Goal: Task Accomplishment & Management: Manage account settings

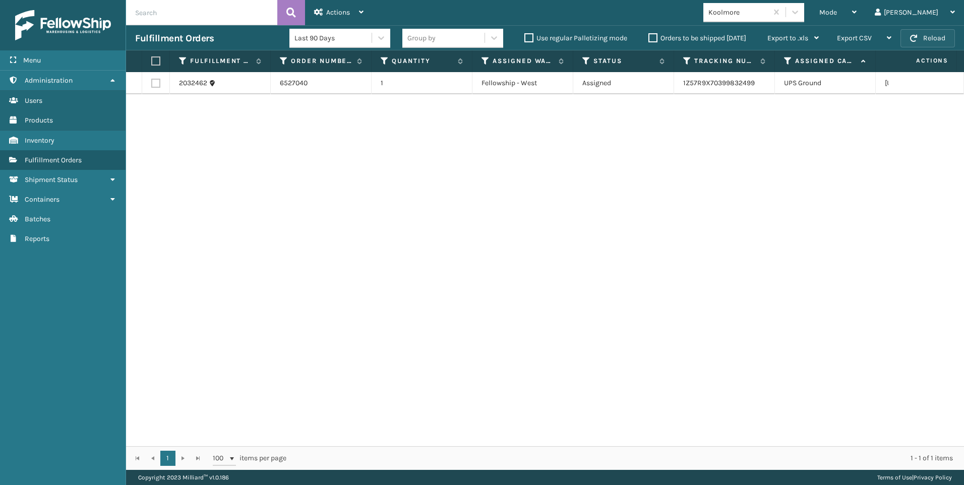
click at [932, 36] on button "Reload" at bounding box center [927, 38] width 54 height 18
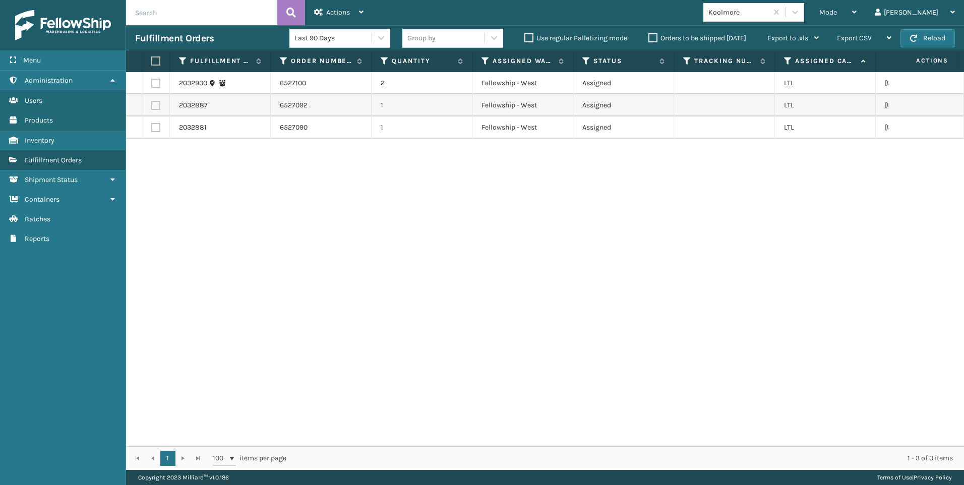
drag, startPoint x: 159, startPoint y: 58, endPoint x: 270, endPoint y: 53, distance: 111.5
click at [173, 58] on tr "Fulfillment Order Id Order Number Quantity Assigned Warehouse Status Tracking N…" at bounding box center [639, 61] width 1027 height 22
click at [157, 57] on label at bounding box center [154, 60] width 6 height 9
click at [152, 58] on input "checkbox" at bounding box center [151, 61] width 1 height 7
checkbox input "true"
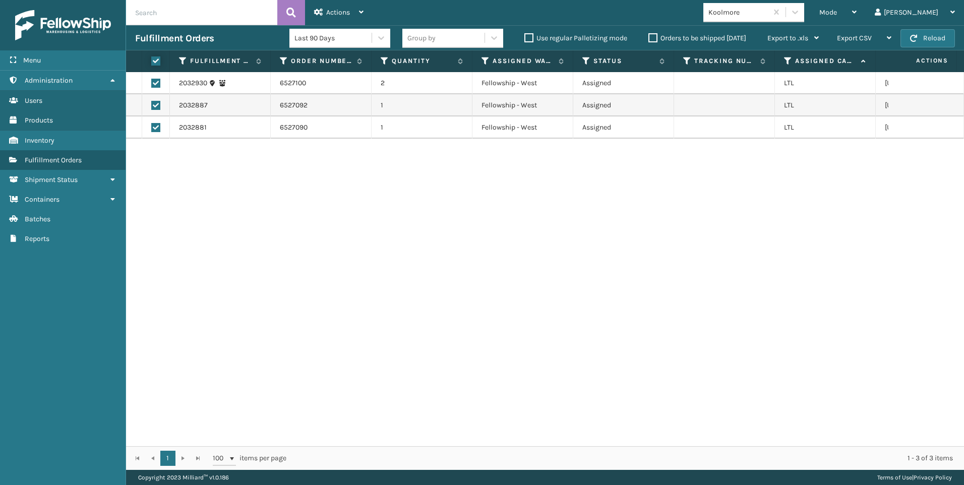
checkbox input "true"
click at [338, 23] on div "Actions" at bounding box center [338, 12] width 49 height 25
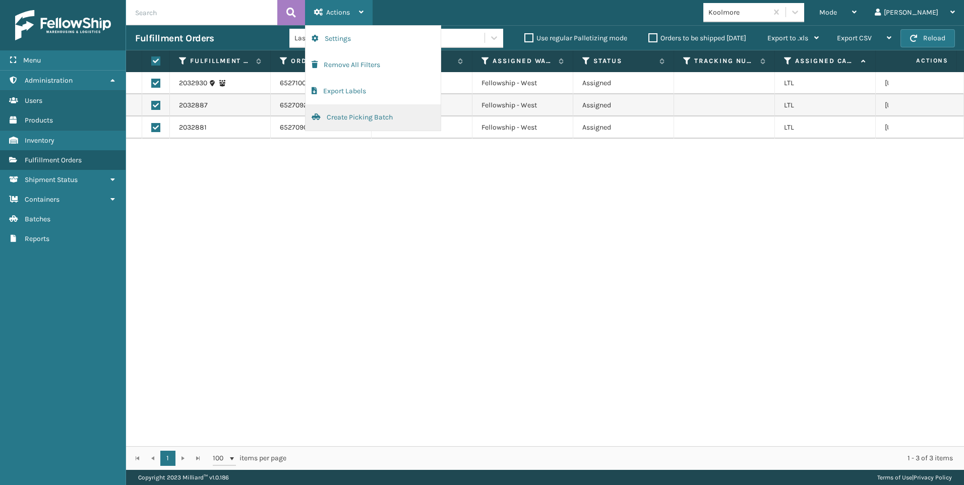
click at [347, 131] on button "Create Picking Batch" at bounding box center [373, 117] width 135 height 26
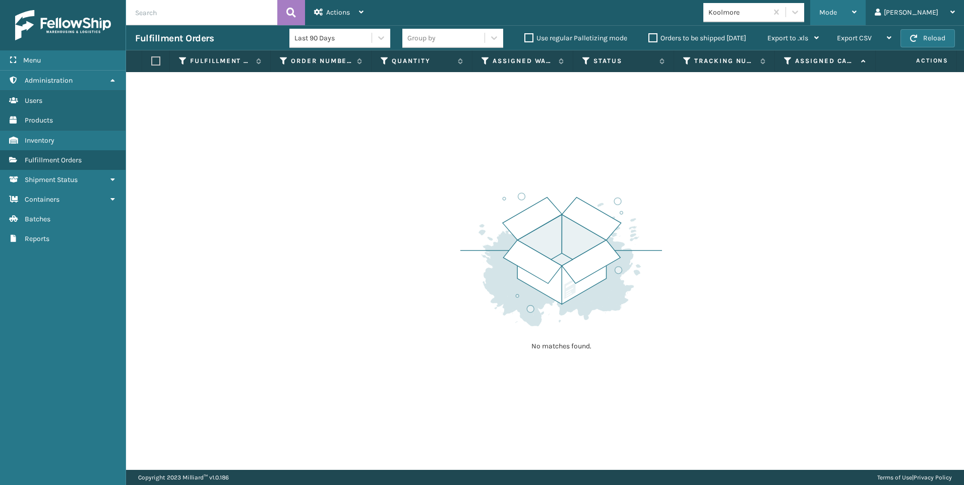
click at [862, 15] on div "Mode Regular Mode Picking Mode Labeling Mode Exit Scan Mode" at bounding box center [837, 12] width 55 height 25
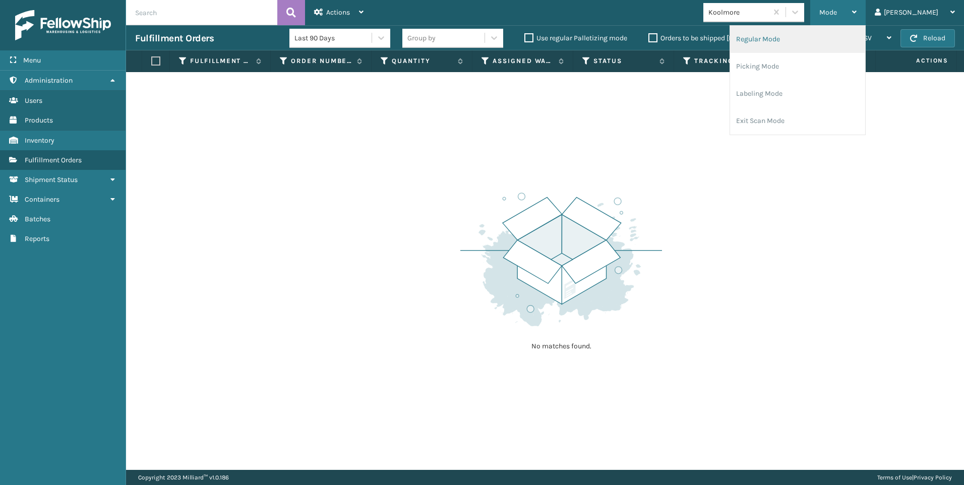
click at [829, 32] on li "Regular Mode" at bounding box center [797, 39] width 135 height 27
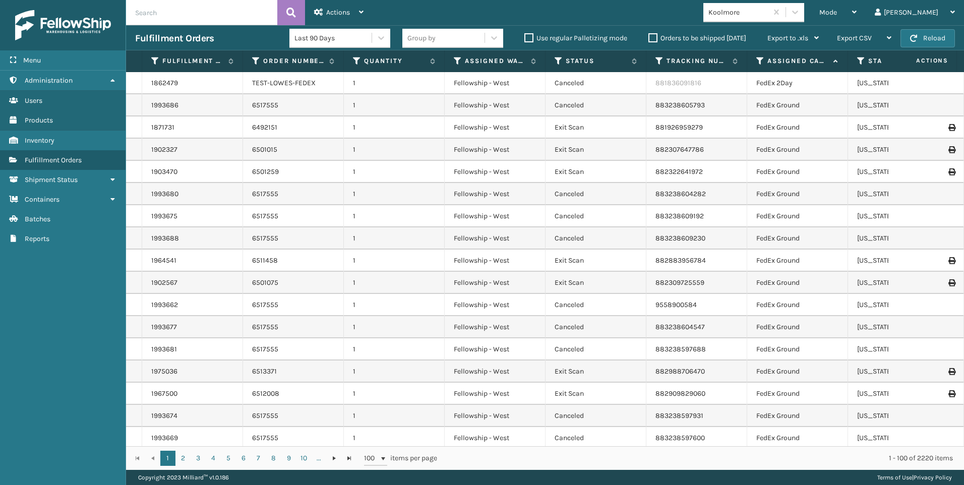
click at [208, 19] on input "text" at bounding box center [201, 12] width 151 height 25
paste input "2032881"
click at [294, 13] on icon at bounding box center [291, 12] width 10 height 15
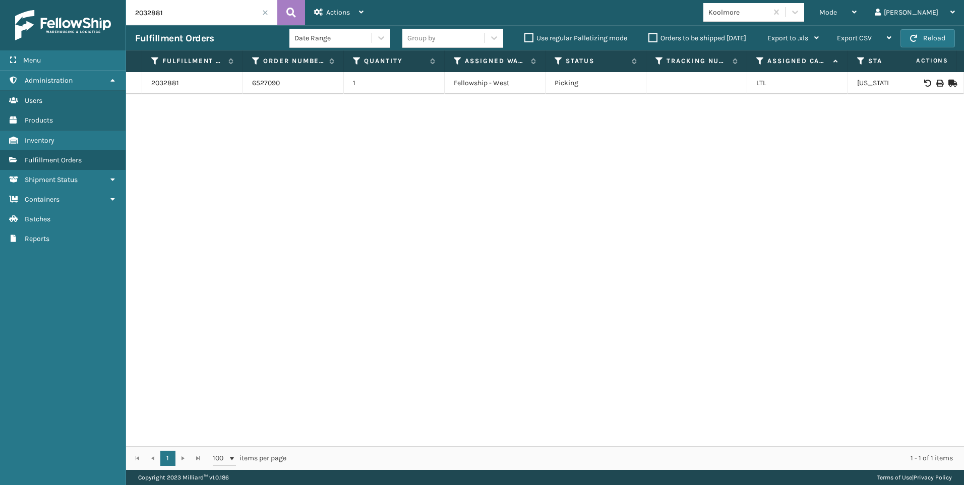
click at [927, 81] on div at bounding box center [925, 83] width 57 height 7
click at [928, 81] on div at bounding box center [925, 83] width 57 height 7
click at [936, 81] on icon at bounding box center [939, 83] width 6 height 7
drag, startPoint x: 94, startPoint y: 4, endPoint x: 134, endPoint y: 7, distance: 40.0
click at [91, 0] on div "Menu Fulfillment Orders Administration Fulfillment Orders Users Fulfillment Ord…" at bounding box center [482, 0] width 964 height 0
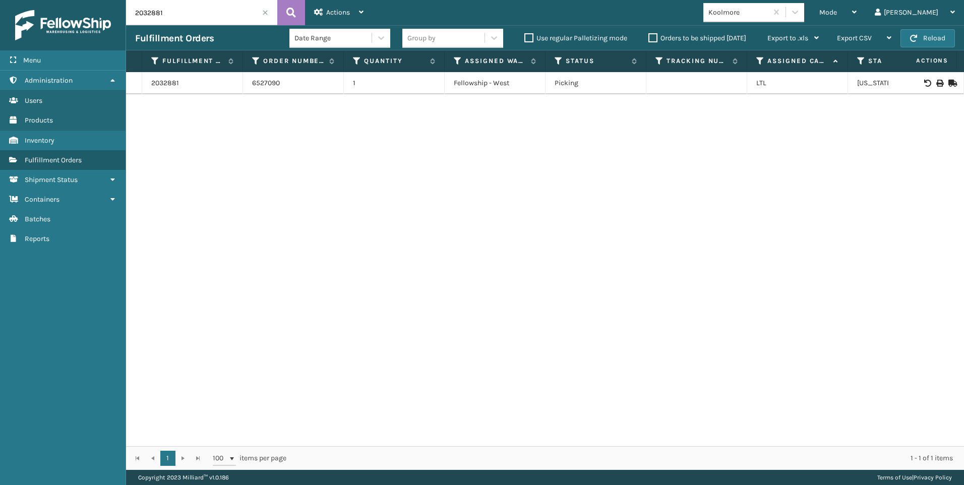
paste input "7"
click at [298, 10] on button at bounding box center [291, 12] width 28 height 25
click at [936, 80] on icon at bounding box center [939, 83] width 6 height 7
drag, startPoint x: 169, startPoint y: 11, endPoint x: 125, endPoint y: 12, distance: 43.9
click at [118, 0] on div "Menu Fulfillment Orders Administration Fulfillment Orders Users Fulfillment Ord…" at bounding box center [482, 0] width 964 height 0
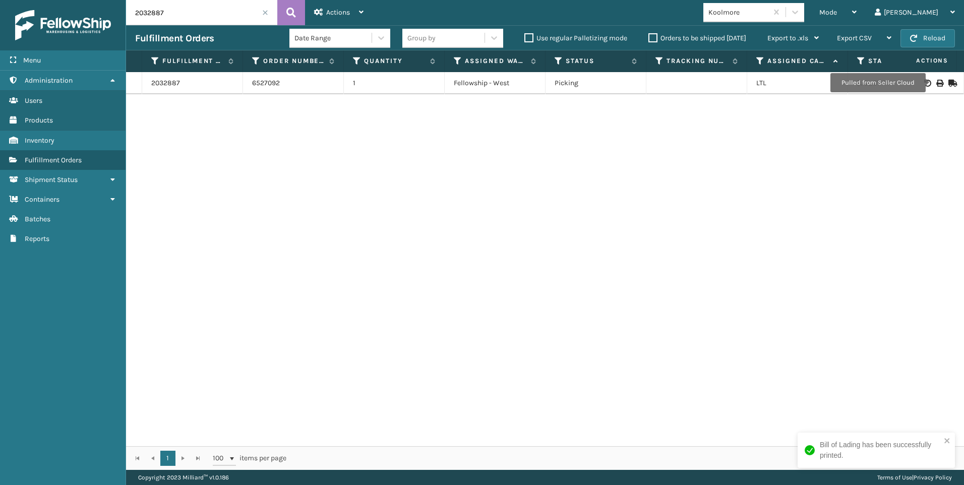
paste input "930"
type input "2032930"
click at [287, 11] on icon at bounding box center [291, 12] width 10 height 15
click at [936, 81] on icon at bounding box center [939, 83] width 6 height 7
click at [267, 12] on span at bounding box center [265, 13] width 6 height 6
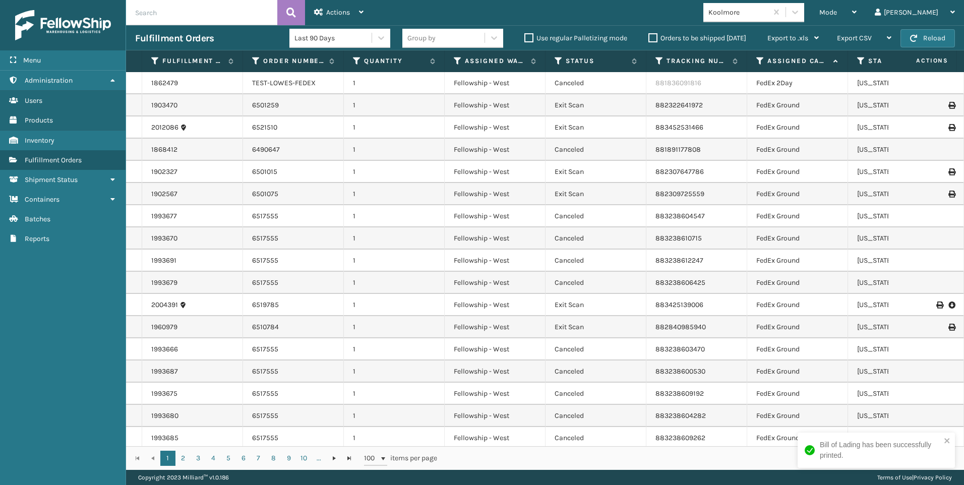
click at [837, 9] on span "Mode" at bounding box center [828, 12] width 18 height 9
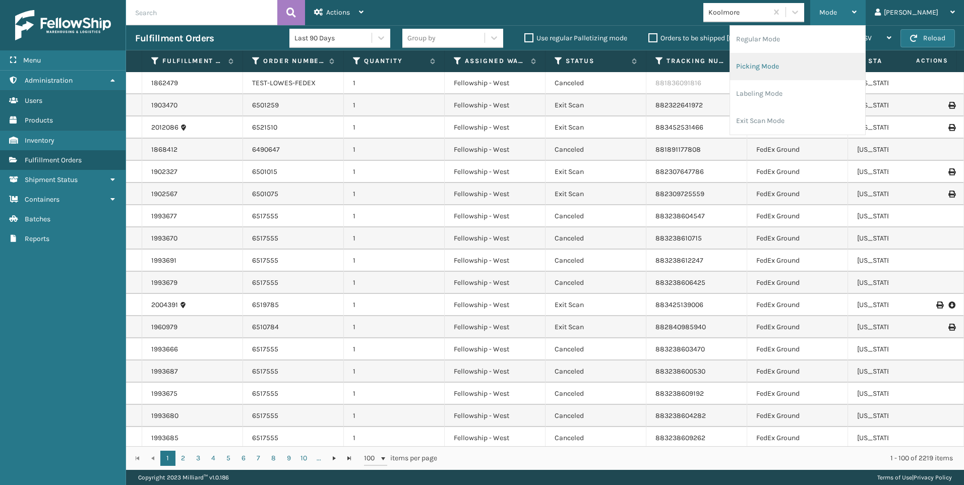
click at [829, 58] on li "Picking Mode" at bounding box center [797, 66] width 135 height 27
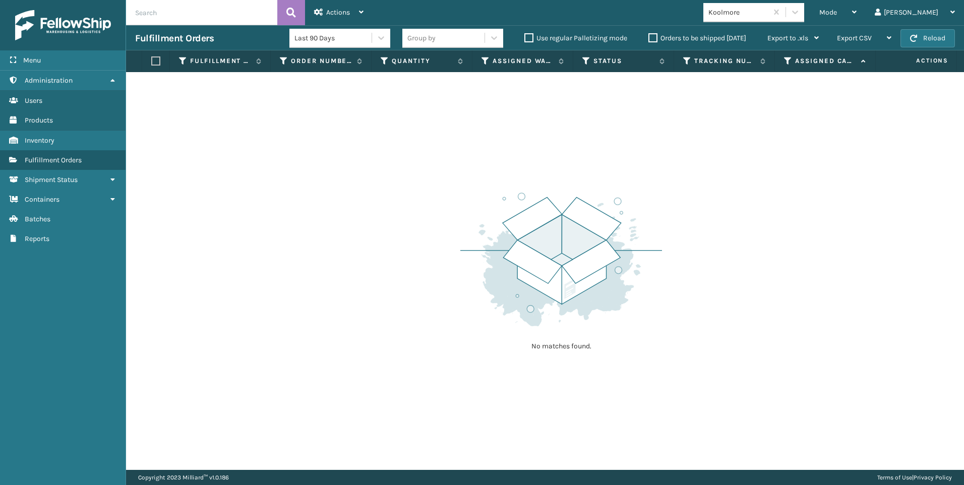
click at [768, 16] on div "Koolmore" at bounding box center [738, 12] width 60 height 11
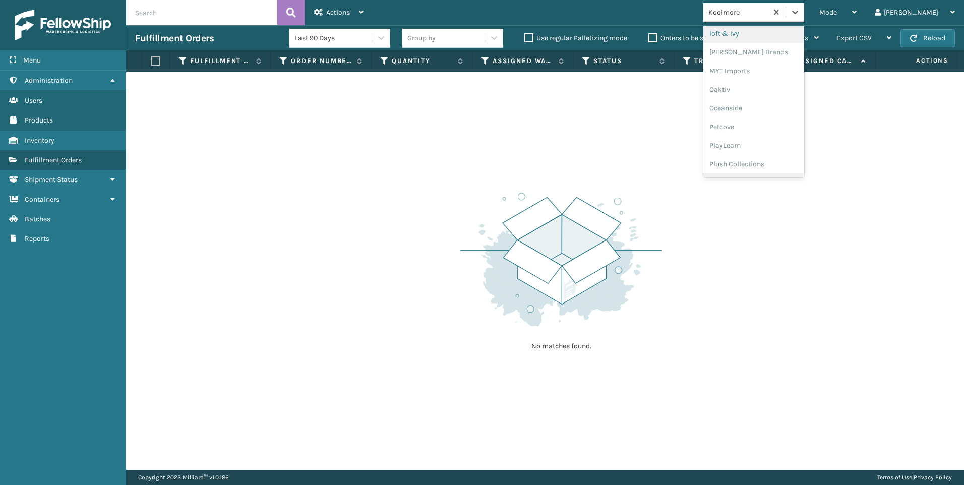
scroll to position [487, 0]
click at [798, 152] on div "SleepGeekz" at bounding box center [753, 147] width 101 height 19
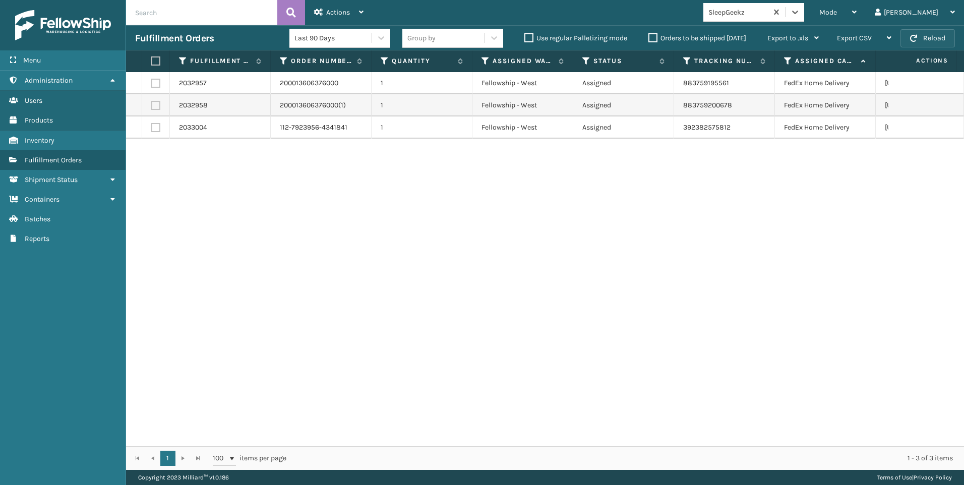
click at [914, 38] on span "button" at bounding box center [913, 38] width 7 height 7
click at [916, 42] on button "Reload" at bounding box center [927, 38] width 54 height 18
click at [927, 35] on button "Reload" at bounding box center [927, 38] width 54 height 18
click at [927, 37] on button "Reload" at bounding box center [927, 38] width 54 height 18
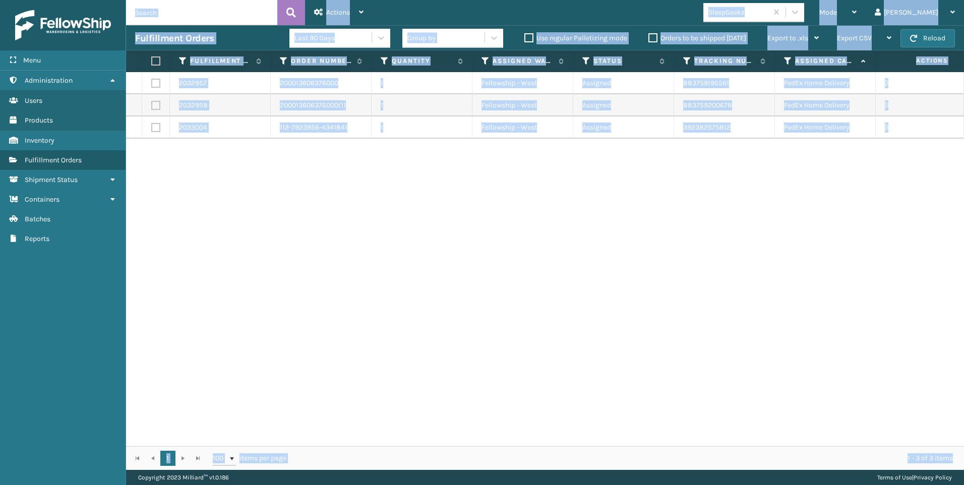
click at [927, 37] on button "Reload" at bounding box center [927, 38] width 54 height 18
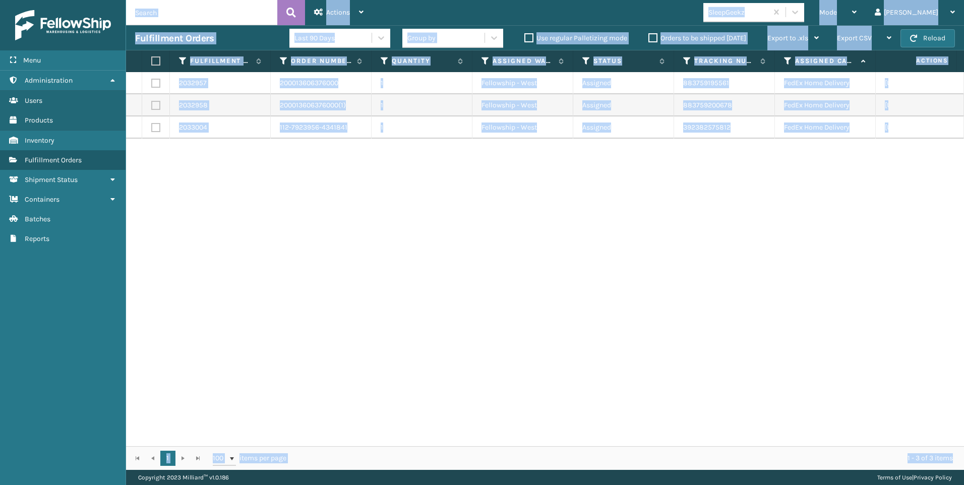
click at [927, 37] on button "Reload" at bounding box center [927, 38] width 54 height 18
click at [927, 39] on button "Reload" at bounding box center [927, 38] width 54 height 18
click at [697, 272] on div "2032957 200013606376000 1 Fellowship - West Assigned 883759195561 FedEx Home De…" at bounding box center [545, 259] width 838 height 374
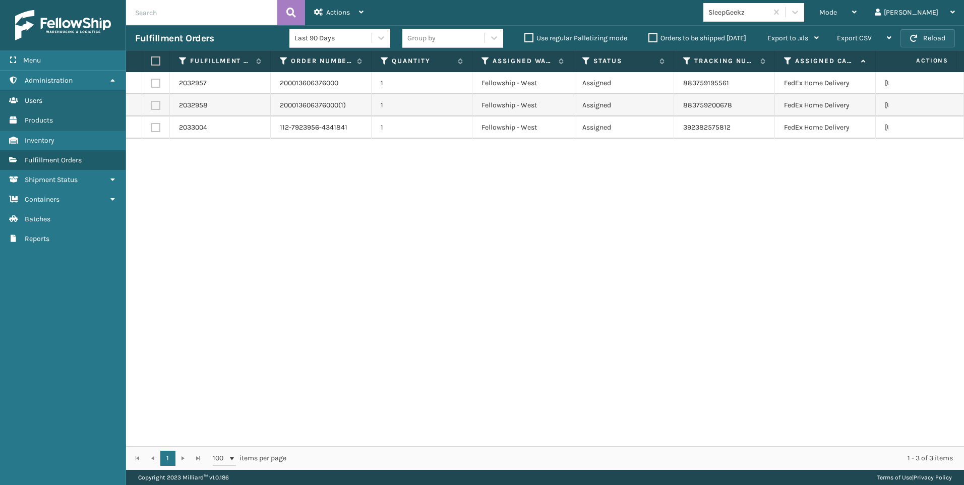
click at [920, 38] on button "Reload" at bounding box center [927, 38] width 54 height 18
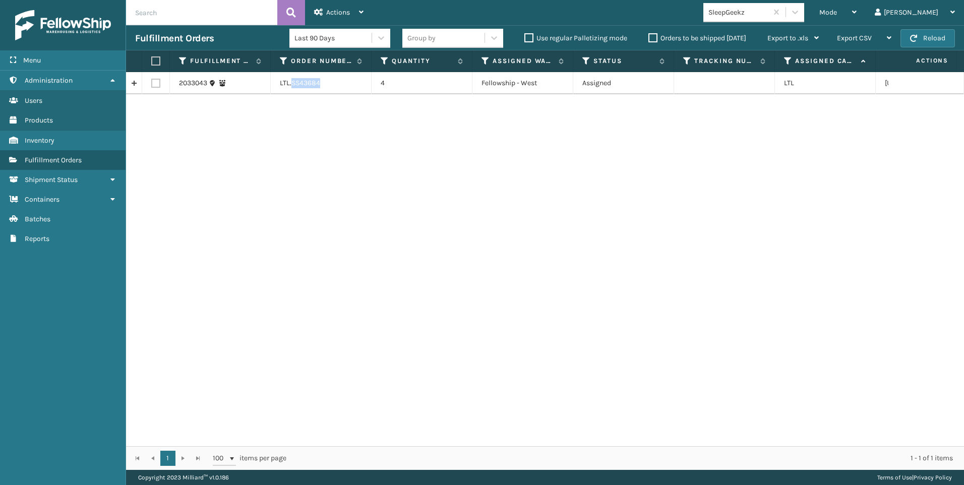
drag, startPoint x: 292, startPoint y: 84, endPoint x: 337, endPoint y: 78, distance: 45.3
click at [337, 78] on td "LTL.SS43684" at bounding box center [321, 83] width 101 height 22
copy td "SS43684"
drag, startPoint x: 154, startPoint y: 83, endPoint x: 214, endPoint y: 57, distance: 64.8
click at [154, 83] on label at bounding box center [155, 83] width 9 height 9
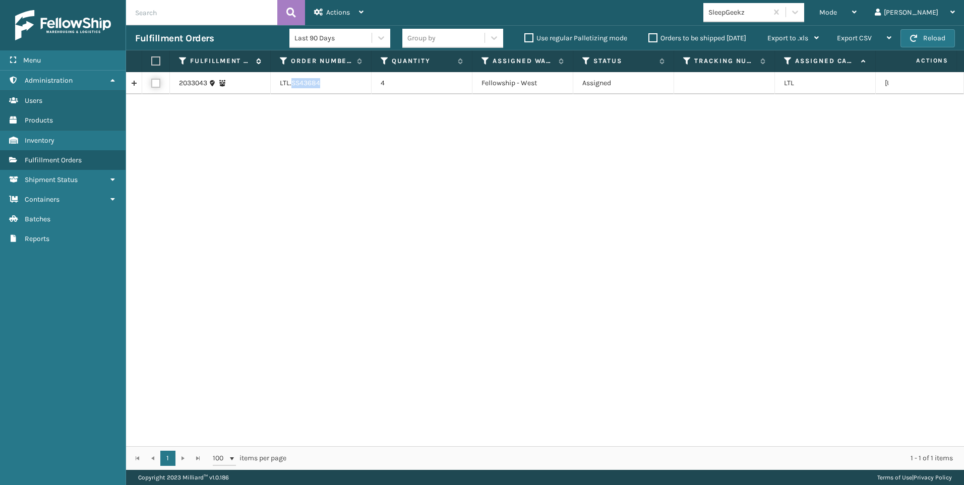
click at [152, 83] on input "checkbox" at bounding box center [151, 82] width 1 height 7
checkbox input "true"
click at [345, 13] on span "Actions" at bounding box center [338, 12] width 24 height 9
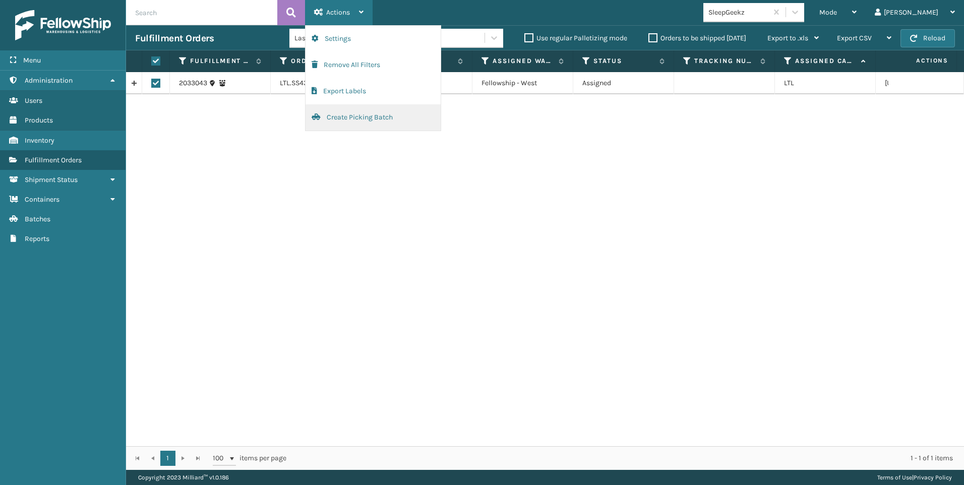
click at [372, 114] on button "Create Picking Batch" at bounding box center [373, 117] width 135 height 26
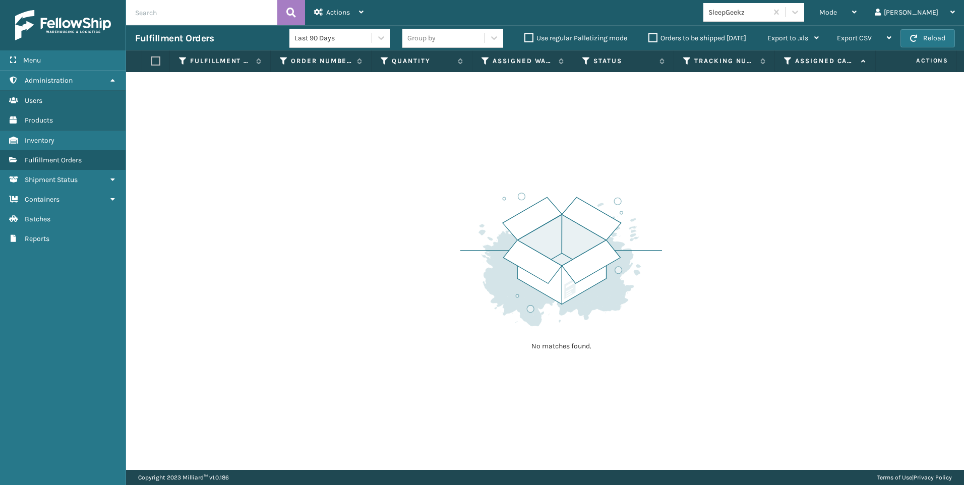
click at [767, 6] on div "SleepGeekz" at bounding box center [735, 12] width 64 height 17
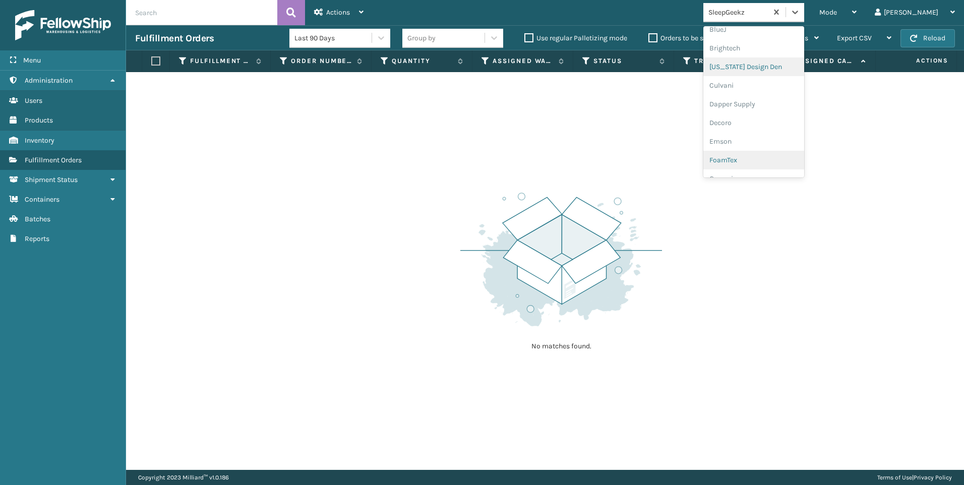
scroll to position [319, 0]
click at [788, 68] on div "Koolmore" at bounding box center [753, 73] width 101 height 19
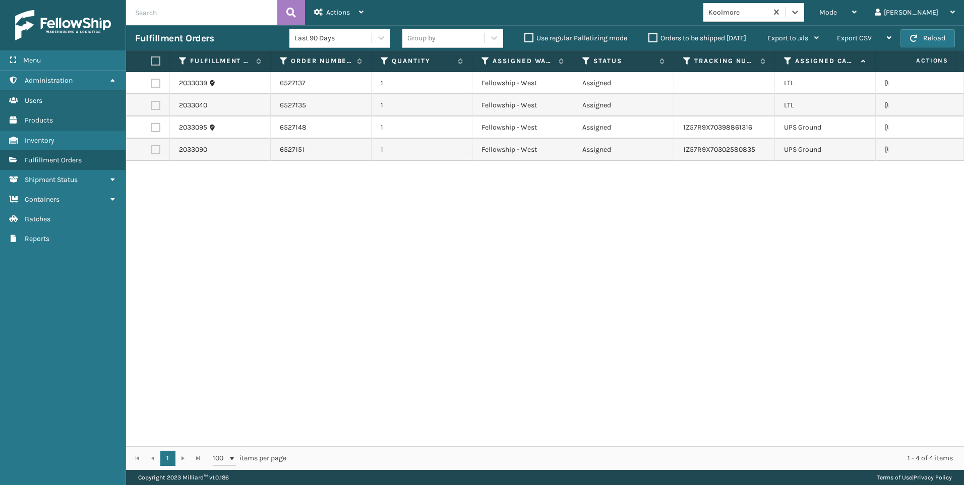
drag, startPoint x: 152, startPoint y: 83, endPoint x: 155, endPoint y: 102, distance: 19.5
click at [152, 83] on label at bounding box center [155, 83] width 9 height 9
click at [152, 83] on input "checkbox" at bounding box center [151, 82] width 1 height 7
checkbox input "true"
drag, startPoint x: 155, startPoint y: 103, endPoint x: 157, endPoint y: 98, distance: 5.9
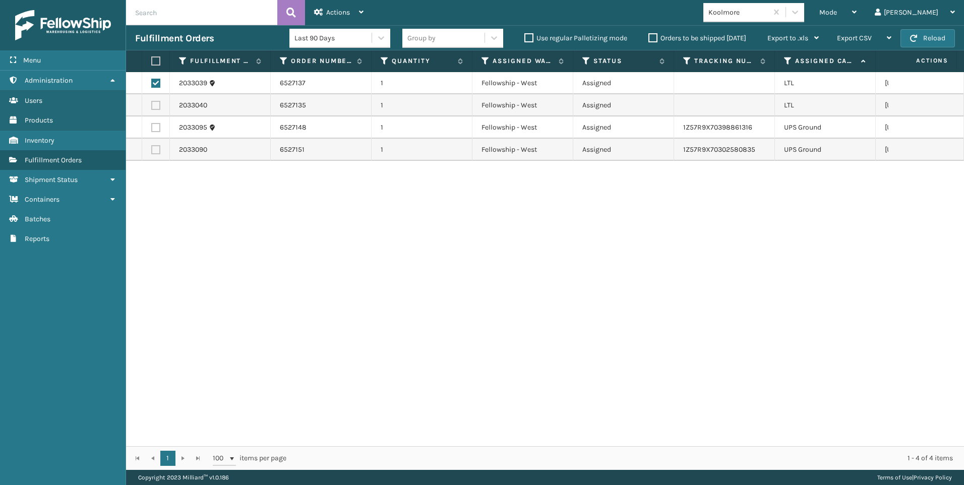
click at [155, 103] on label at bounding box center [155, 105] width 9 height 9
click at [152, 103] on input "checkbox" at bounding box center [151, 104] width 1 height 7
checkbox input "true"
click at [301, 16] on button at bounding box center [291, 12] width 28 height 25
click at [339, 12] on span "Actions" at bounding box center [338, 12] width 24 height 9
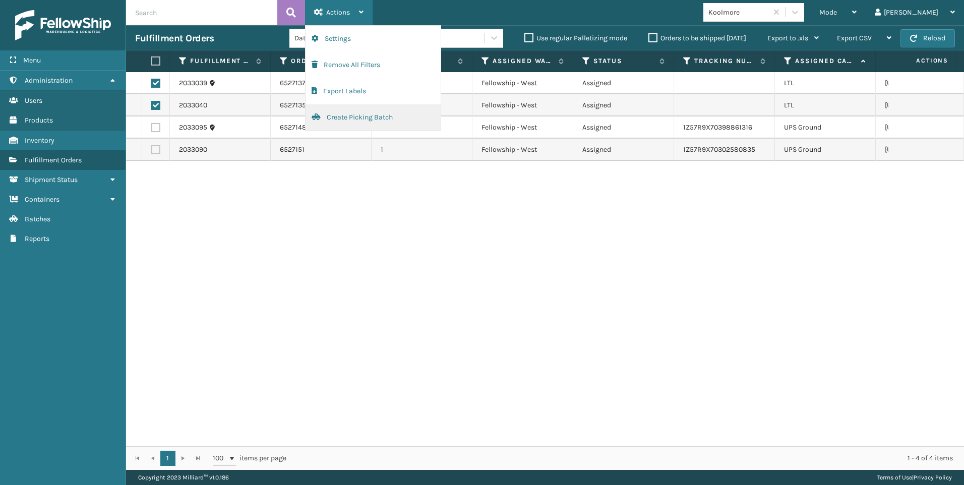
click at [383, 118] on button "Create Picking Batch" at bounding box center [373, 117] width 135 height 26
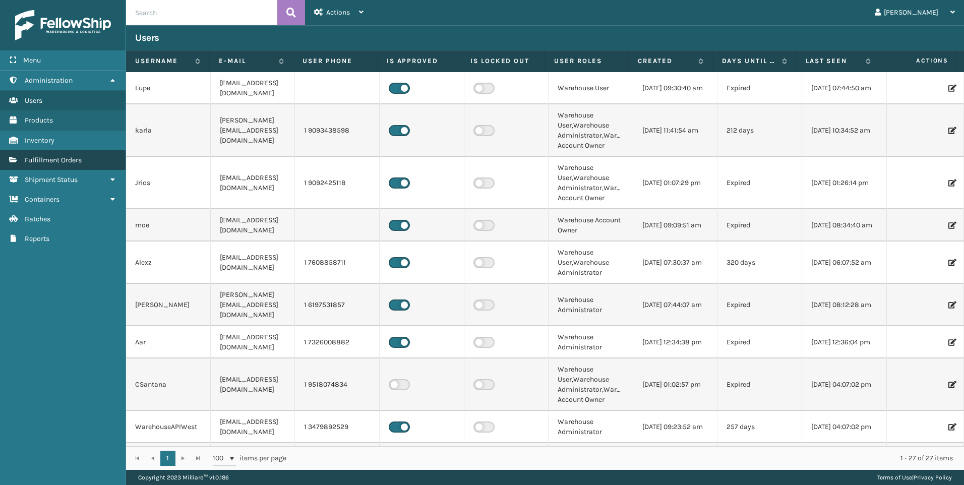
click at [69, 158] on span "Fulfillment Orders" at bounding box center [53, 160] width 57 height 9
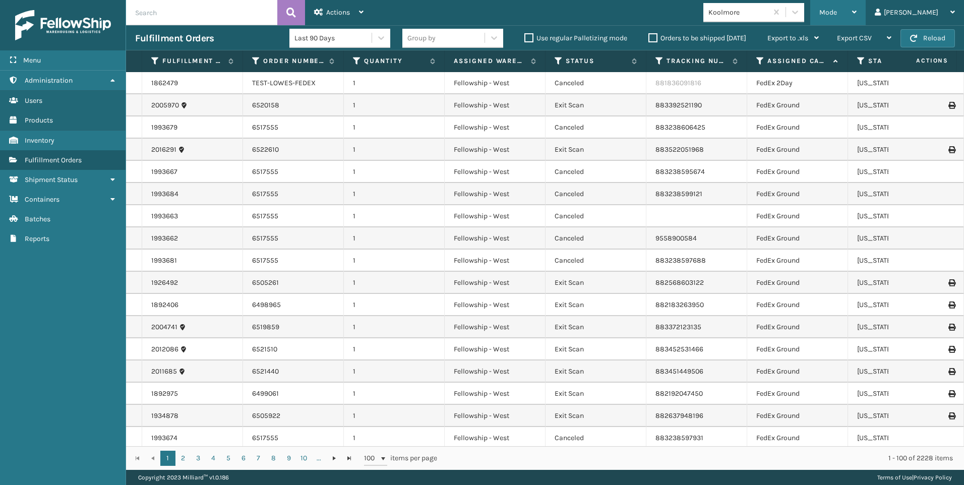
click at [857, 17] on div "Mode" at bounding box center [837, 12] width 37 height 25
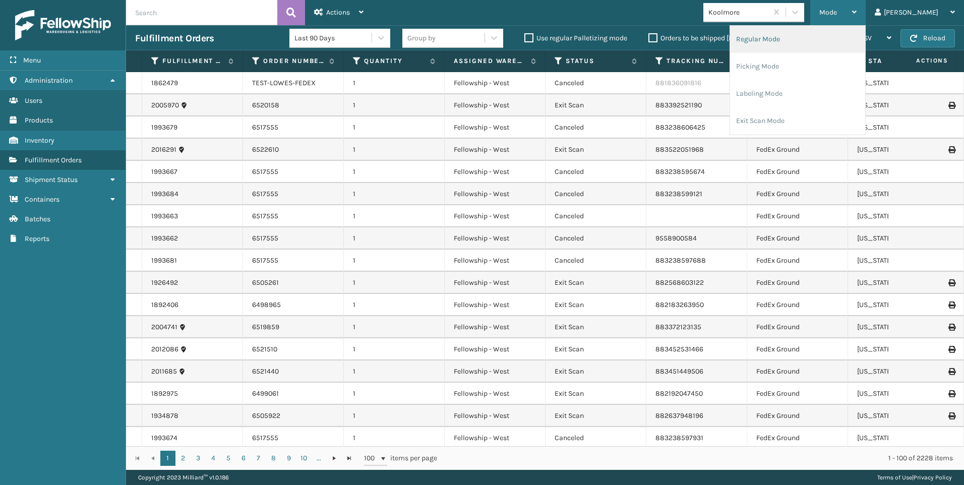
click at [855, 38] on li "Regular Mode" at bounding box center [797, 39] width 135 height 27
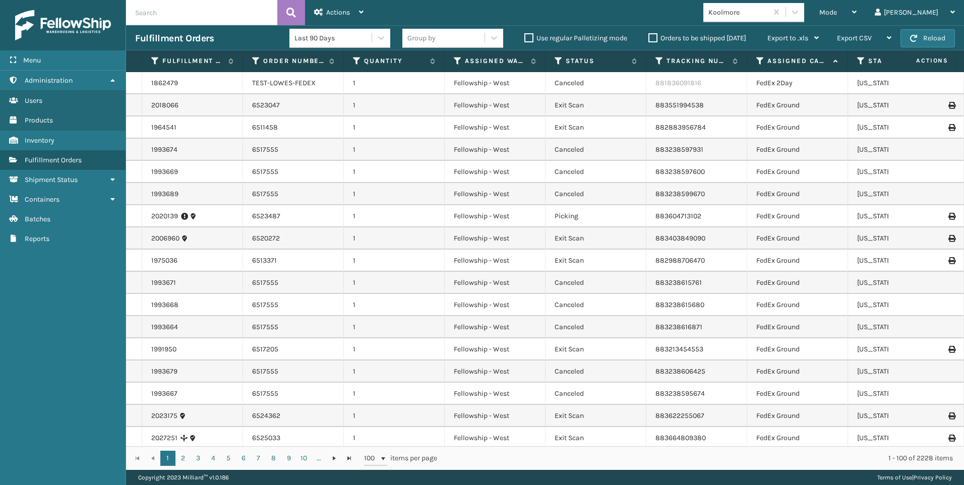
click at [187, 23] on input "text" at bounding box center [201, 12] width 151 height 25
click at [206, 14] on input "text" at bounding box center [201, 12] width 151 height 25
paste input "2033039"
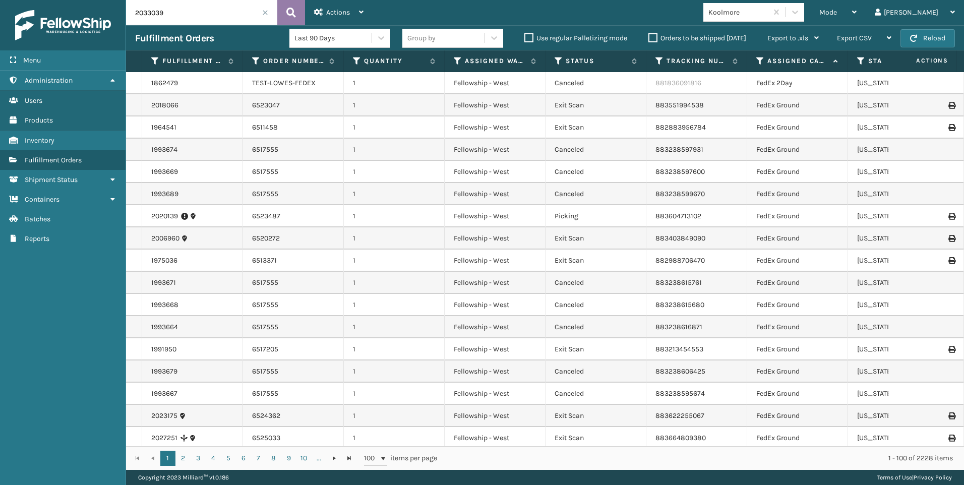
click at [295, 1] on button at bounding box center [291, 12] width 28 height 25
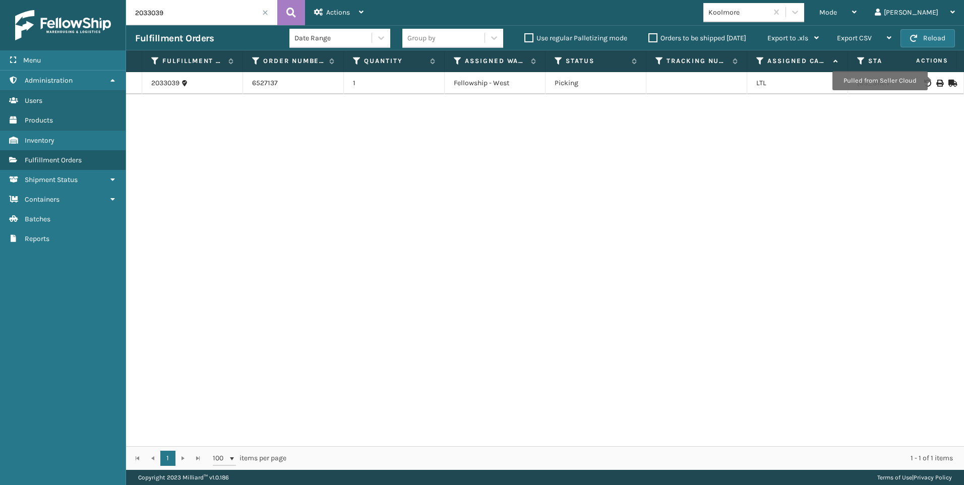
click at [936, 80] on icon at bounding box center [939, 83] width 6 height 7
drag, startPoint x: 193, startPoint y: 17, endPoint x: 31, endPoint y: 17, distance: 161.8
click at [31, 0] on div "Menu Administration Users Products Inventory Fulfillment Orders Shipment Status…" at bounding box center [482, 0] width 964 height 0
paste input "40"
type input "2033040"
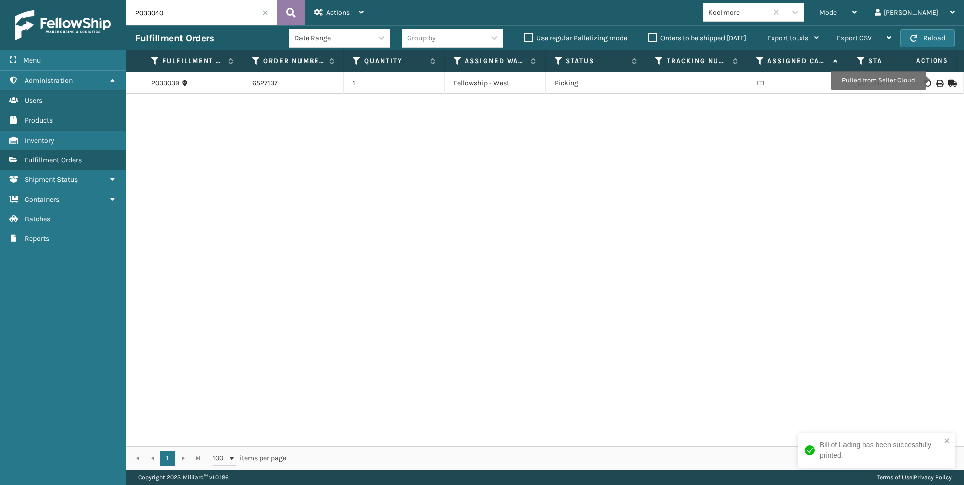
click at [285, 11] on button at bounding box center [291, 12] width 28 height 25
click at [936, 81] on icon at bounding box center [939, 83] width 6 height 7
click at [263, 14] on span at bounding box center [265, 13] width 6 height 6
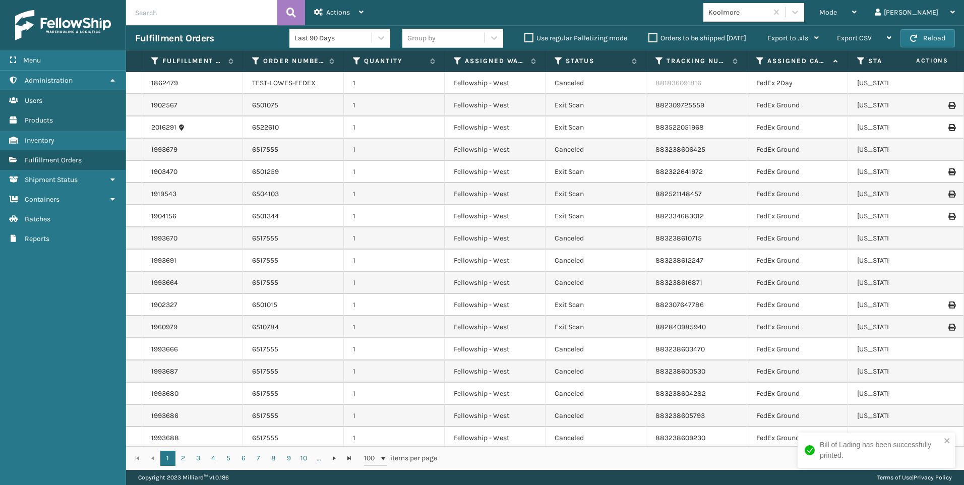
click at [857, 11] on div "Mode" at bounding box center [837, 12] width 37 height 25
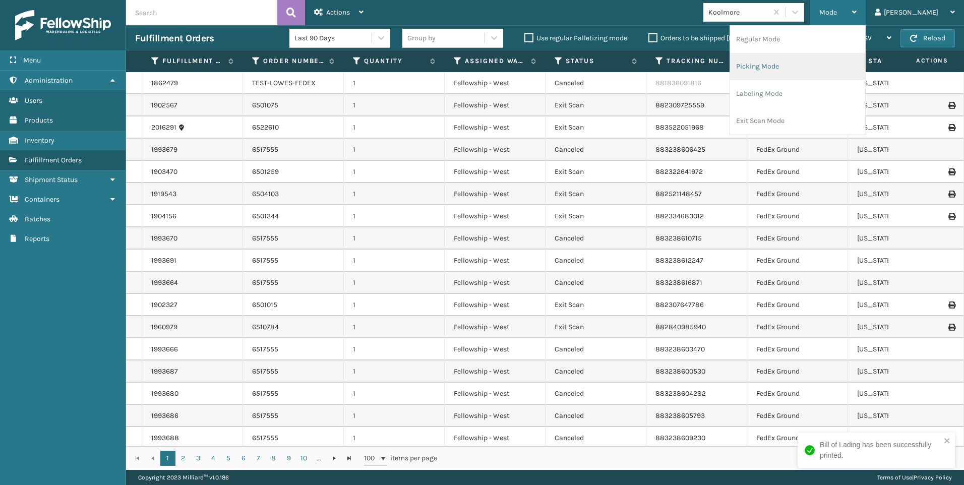
click at [842, 67] on li "Picking Mode" at bounding box center [797, 66] width 135 height 27
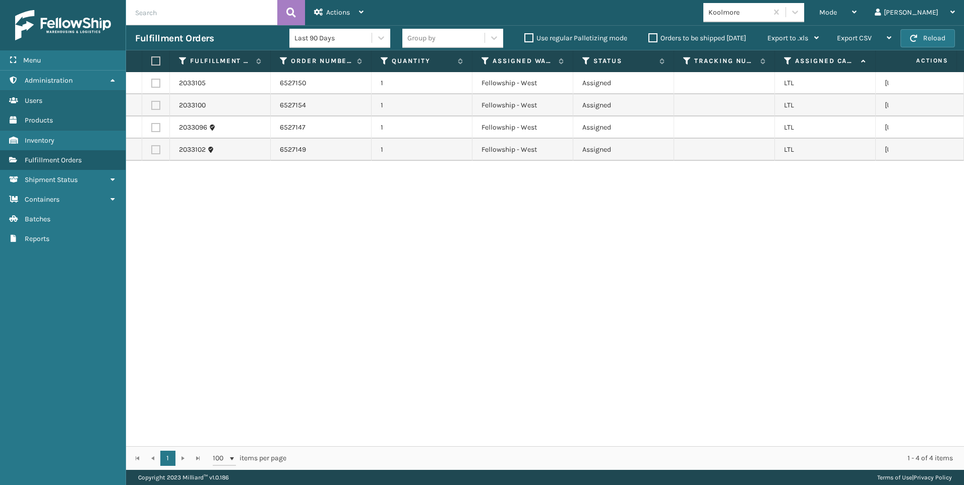
click at [152, 57] on label at bounding box center [154, 60] width 6 height 9
click at [152, 58] on input "checkbox" at bounding box center [151, 61] width 1 height 7
checkbox input "true"
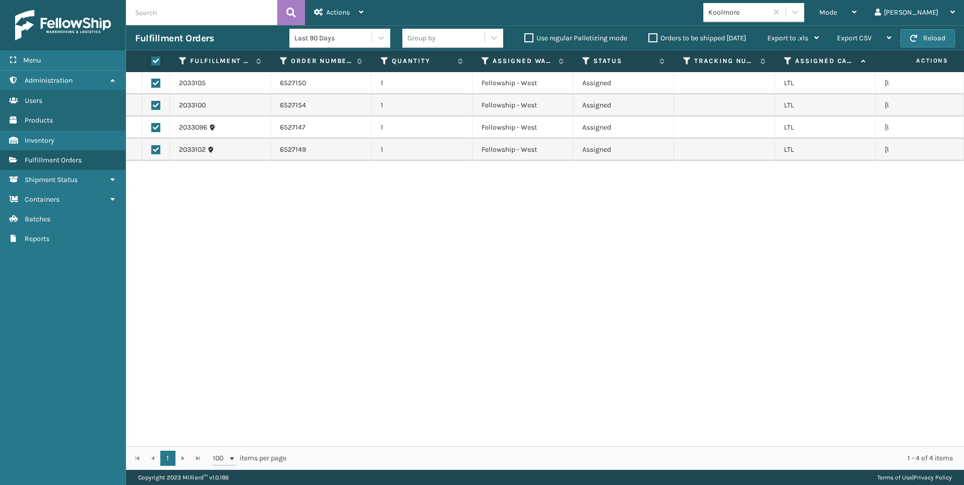
checkbox input "true"
click at [321, 10] on icon at bounding box center [318, 12] width 9 height 7
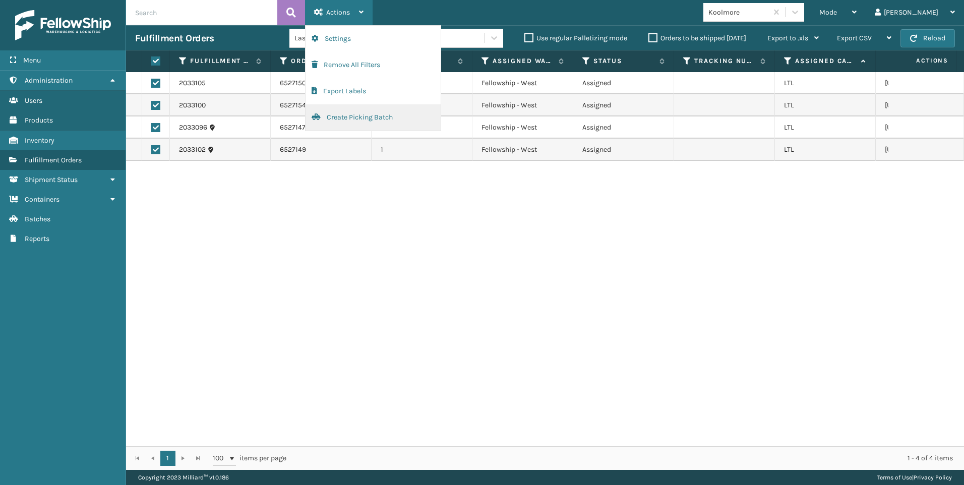
click at [335, 118] on button "Create Picking Batch" at bounding box center [373, 117] width 135 height 26
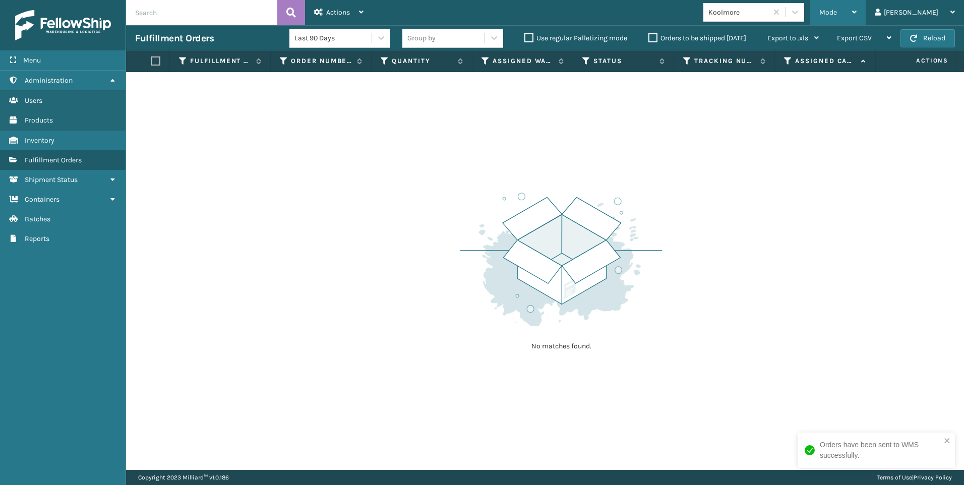
drag, startPoint x: 868, startPoint y: 12, endPoint x: 839, endPoint y: 26, distance: 32.3
click at [837, 13] on span "Mode" at bounding box center [828, 12] width 18 height 9
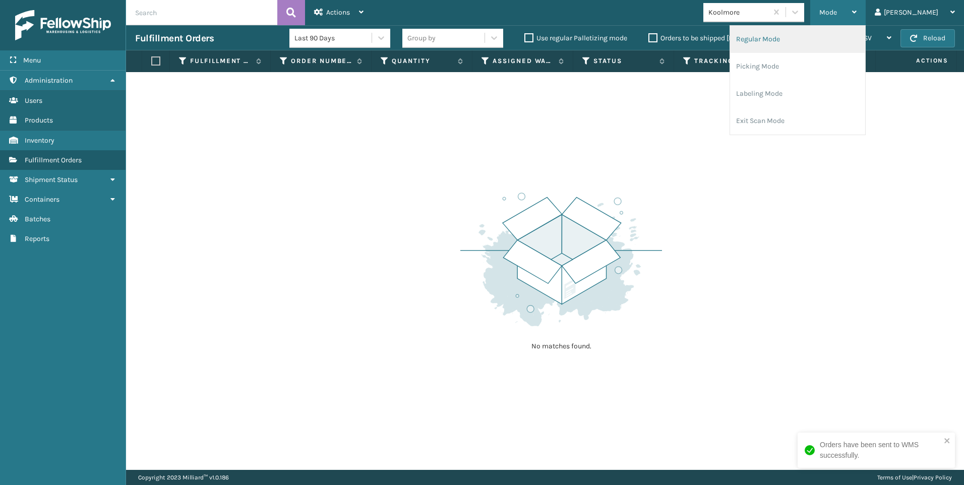
click at [809, 38] on li "Regular Mode" at bounding box center [797, 39] width 135 height 27
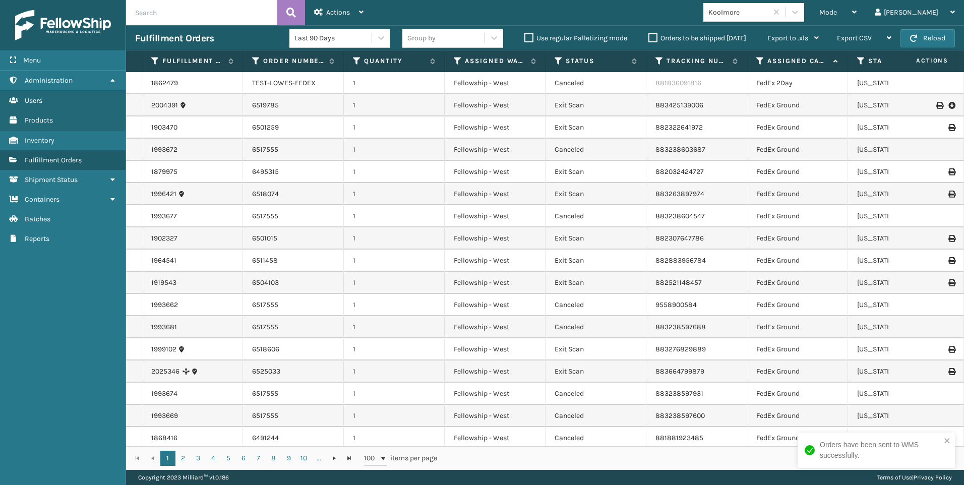
click at [187, 2] on input "text" at bounding box center [201, 12] width 151 height 25
paste input "2033105"
click at [291, 9] on icon at bounding box center [291, 12] width 10 height 15
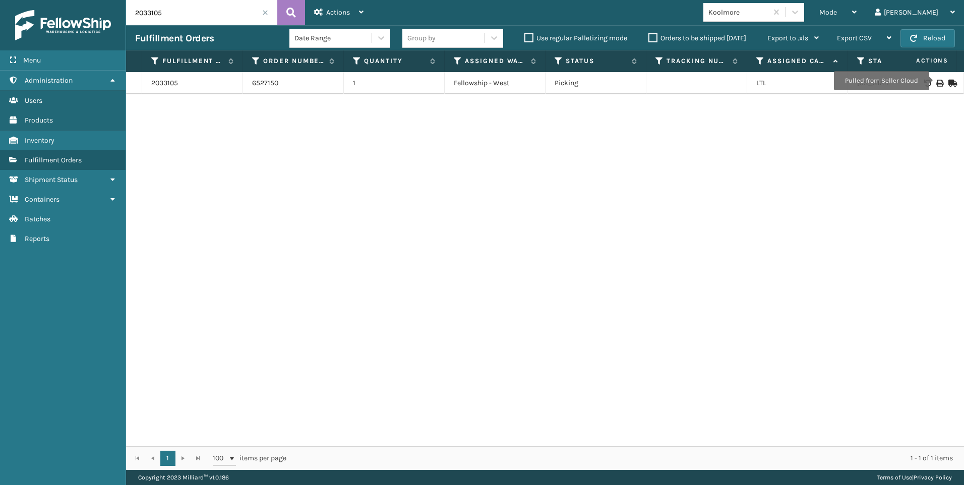
click at [936, 82] on icon at bounding box center [939, 83] width 6 height 7
click at [856, 137] on div "2033105 6527150 1 Fellowship - West Picking LTL Mississippi" at bounding box center [545, 259] width 838 height 374
click at [936, 82] on icon at bounding box center [939, 83] width 6 height 7
drag, startPoint x: 214, startPoint y: 7, endPoint x: 119, endPoint y: 14, distance: 94.6
click at [137, 13] on input "2033105" at bounding box center [201, 12] width 151 height 25
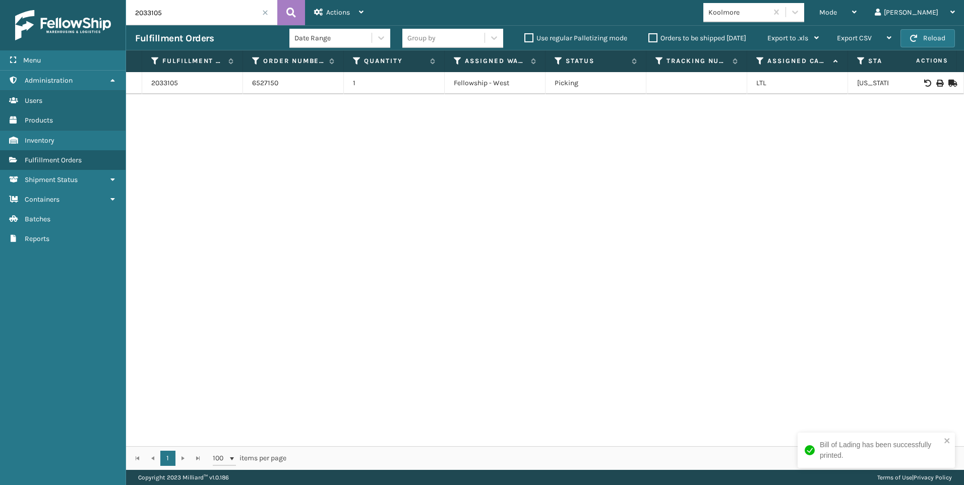
paste input "096"
click at [936, 85] on icon at bounding box center [939, 83] width 6 height 7
click at [225, 14] on input "2033096" at bounding box center [201, 12] width 151 height 25
click at [0, 5] on html "Bill of Lading has been successfully printed. Menu Administration Users Product…" at bounding box center [482, 242] width 964 height 485
click at [207, 14] on input "2033096" at bounding box center [201, 12] width 151 height 25
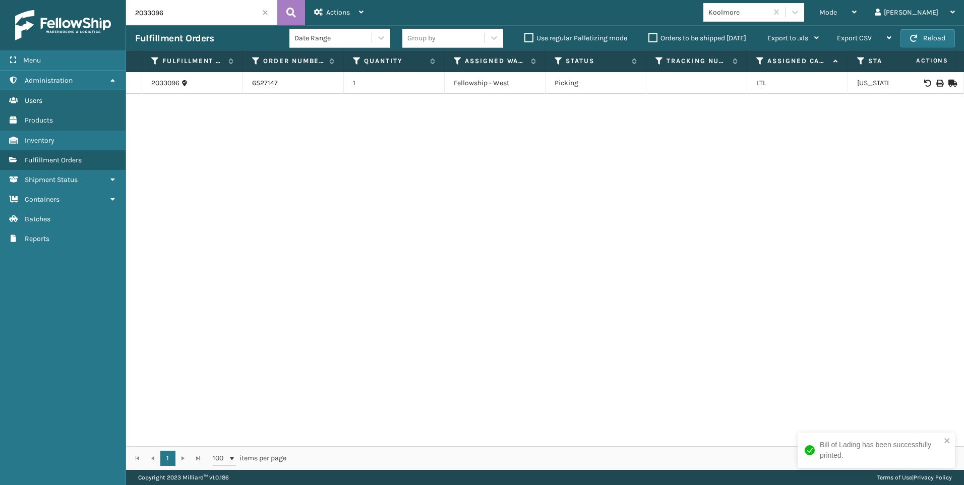
click at [193, 19] on input "2033096" at bounding box center [201, 12] width 151 height 25
paste input "100"
click at [928, 82] on div at bounding box center [925, 83] width 57 height 7
click at [937, 84] on div at bounding box center [925, 83] width 57 height 7
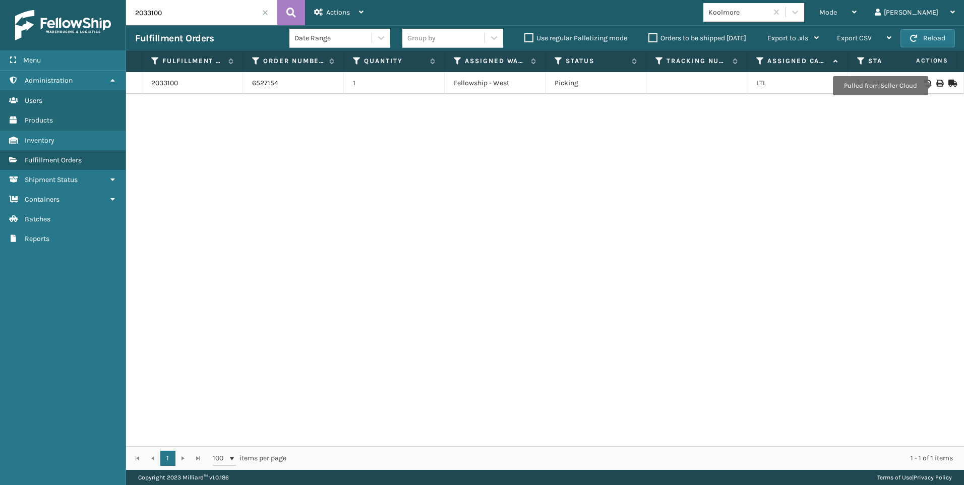
click at [936, 86] on icon at bounding box center [939, 83] width 6 height 7
drag, startPoint x: 210, startPoint y: 14, endPoint x: 59, endPoint y: 12, distance: 150.8
click at [86, 0] on div "Menu Administration Users Products Inventory Fulfillment Orders Shipment Status…" at bounding box center [482, 0] width 964 height 0
paste input "2"
type input "2033102"
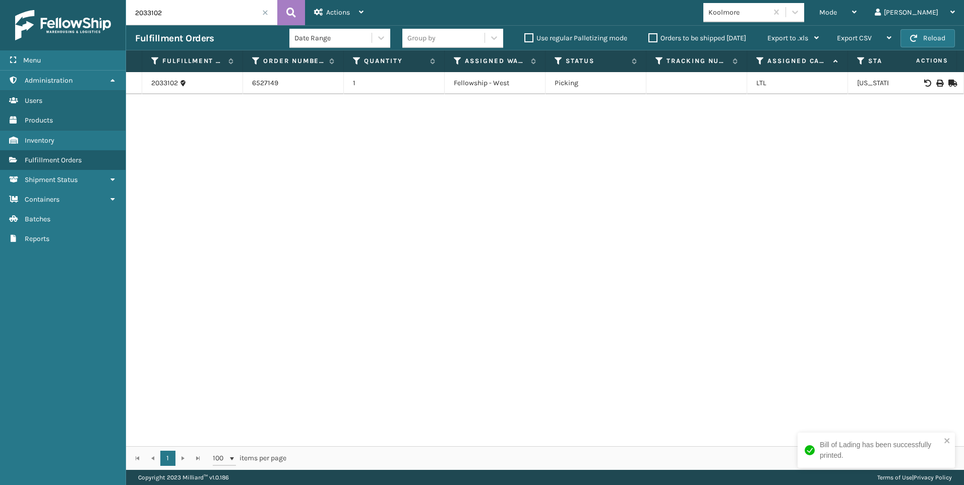
click at [936, 81] on div at bounding box center [925, 83] width 57 height 7
click at [936, 82] on div at bounding box center [925, 83] width 57 height 7
click at [936, 80] on icon at bounding box center [939, 83] width 6 height 7
click at [266, 10] on span at bounding box center [265, 13] width 6 height 6
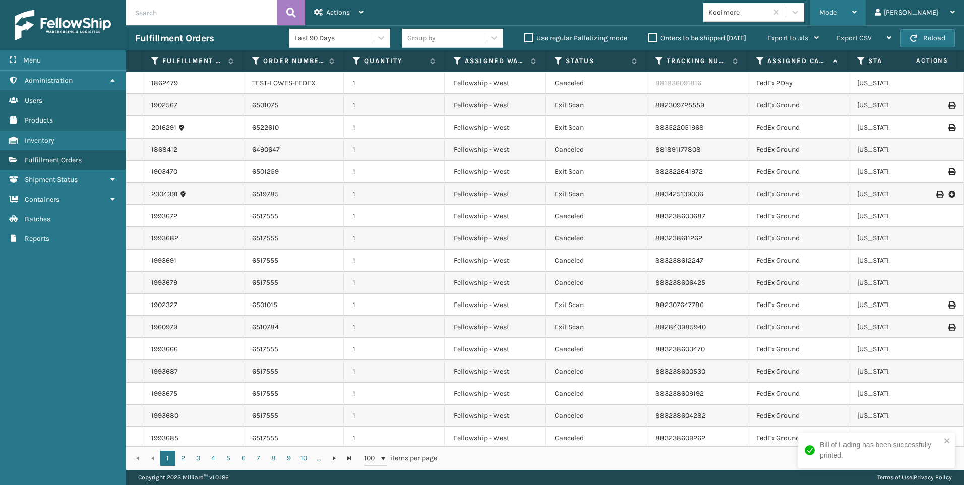
click at [857, 12] on div "Mode" at bounding box center [837, 12] width 37 height 25
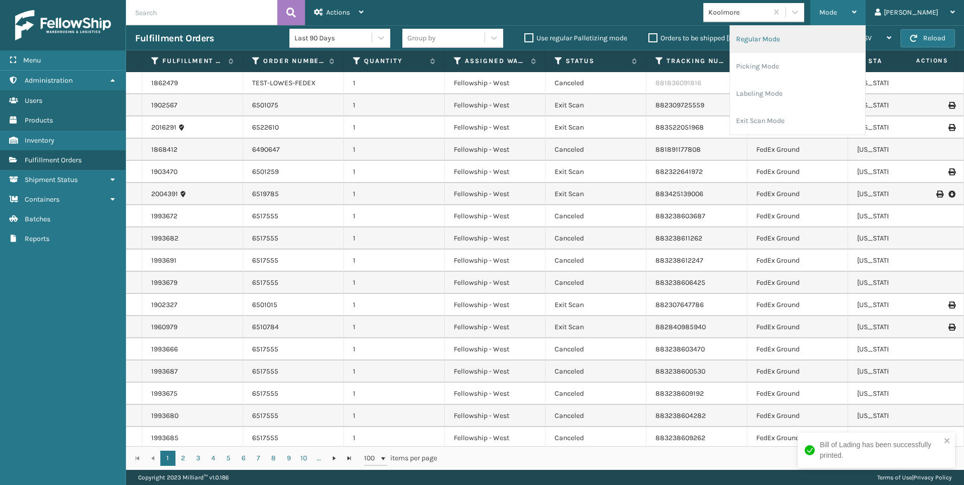
click at [858, 42] on li "Regular Mode" at bounding box center [797, 39] width 135 height 27
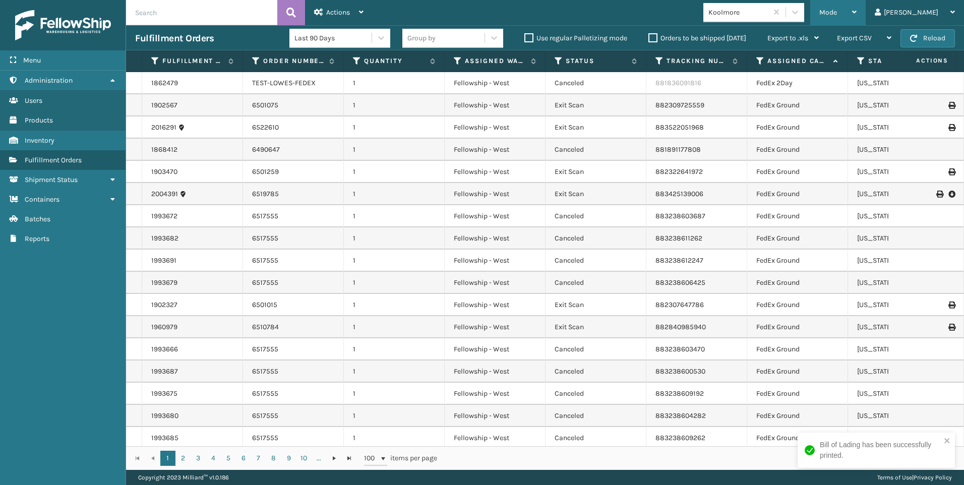
click at [857, 19] on div "Mode" at bounding box center [837, 12] width 37 height 25
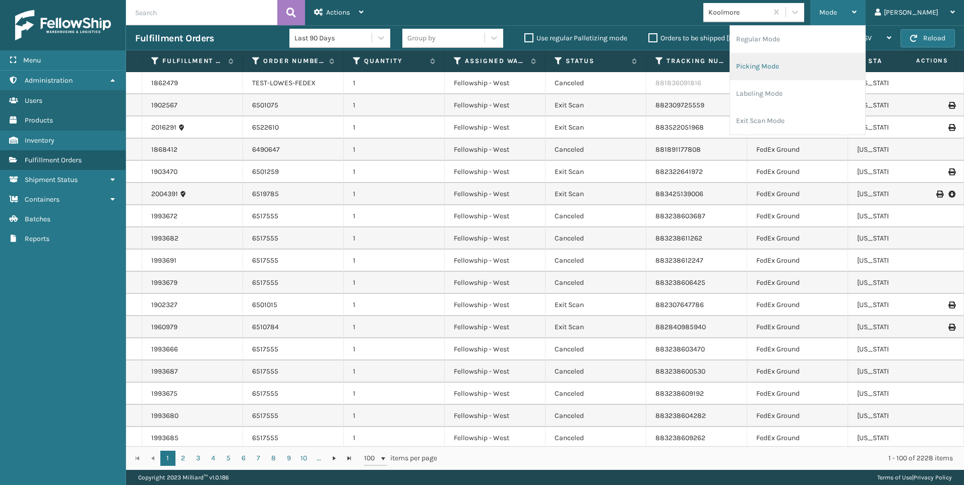
click at [808, 74] on li "Picking Mode" at bounding box center [797, 66] width 135 height 27
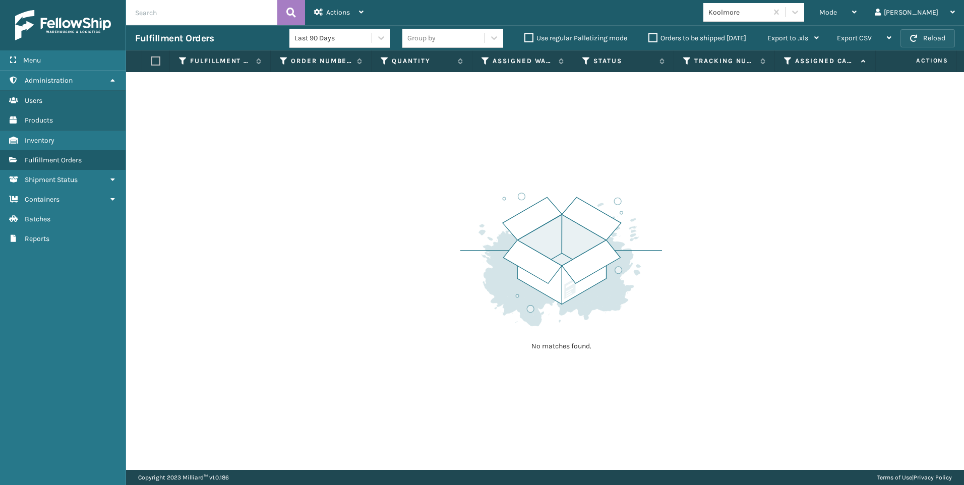
click at [921, 36] on button "Reload" at bounding box center [927, 38] width 54 height 18
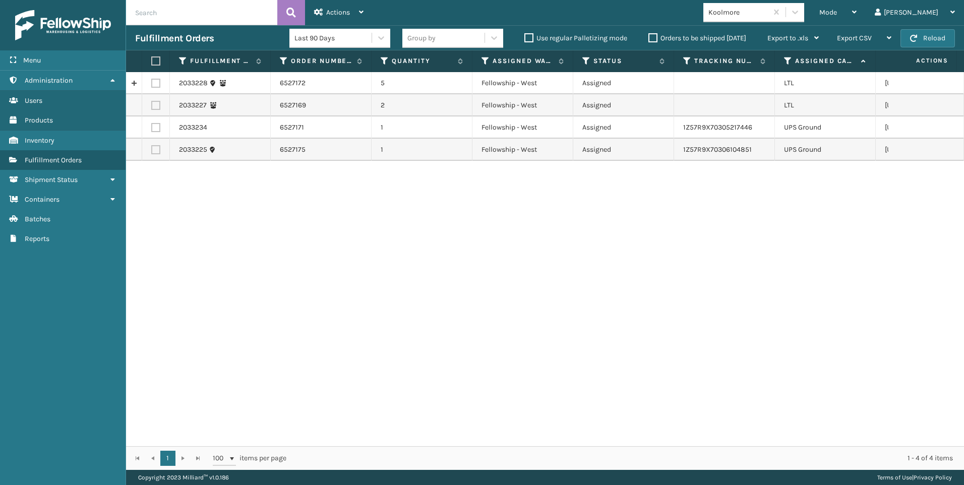
drag, startPoint x: 157, startPoint y: 81, endPoint x: 156, endPoint y: 90, distance: 9.6
click at [156, 80] on label at bounding box center [155, 83] width 9 height 9
click at [152, 80] on input "checkbox" at bounding box center [151, 82] width 1 height 7
checkbox input "true"
click at [157, 102] on td at bounding box center [156, 105] width 28 height 22
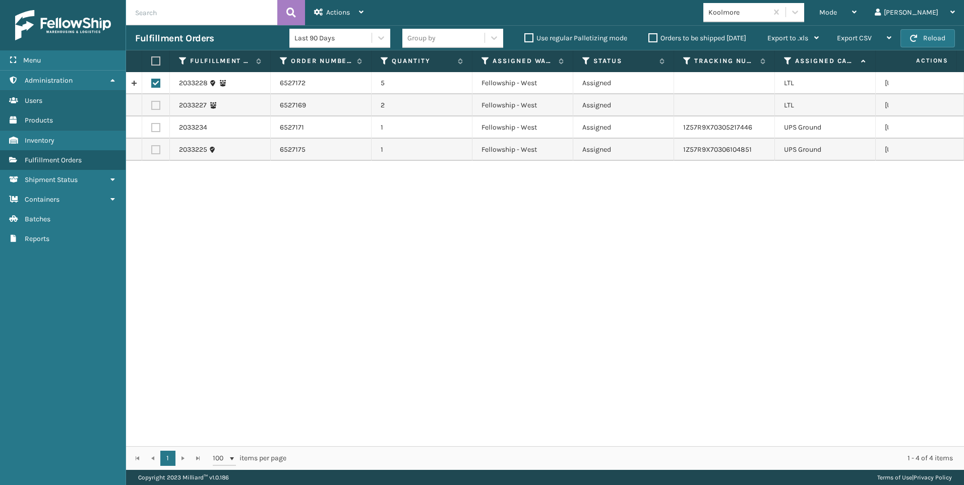
click at [153, 105] on label at bounding box center [155, 105] width 9 height 9
click at [152, 105] on input "checkbox" at bounding box center [151, 104] width 1 height 7
checkbox input "true"
click at [340, 18] on div "Actions" at bounding box center [338, 12] width 49 height 25
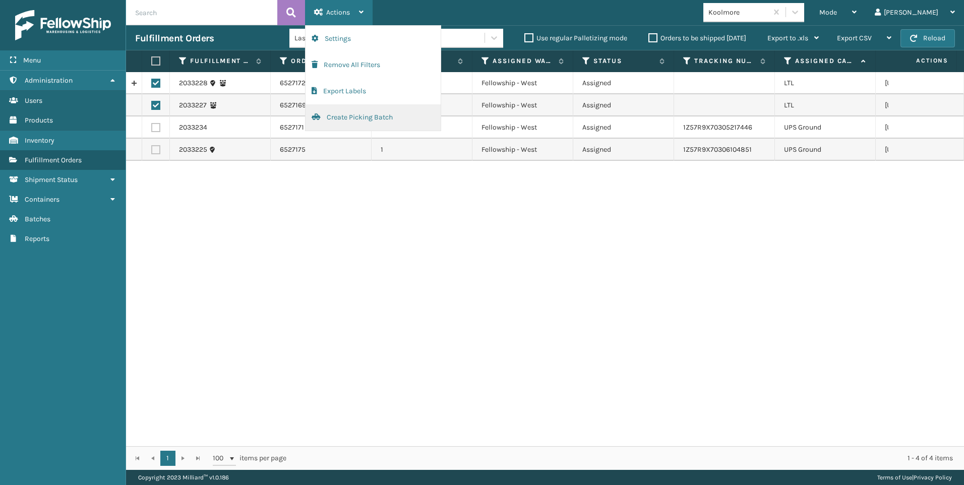
click at [353, 118] on button "Create Picking Batch" at bounding box center [373, 117] width 135 height 26
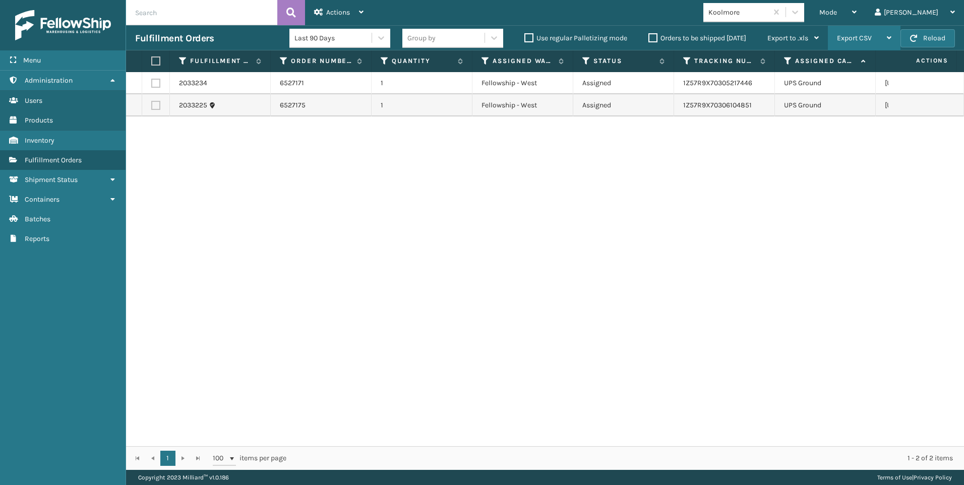
click at [857, 17] on div "Mode" at bounding box center [837, 12] width 37 height 25
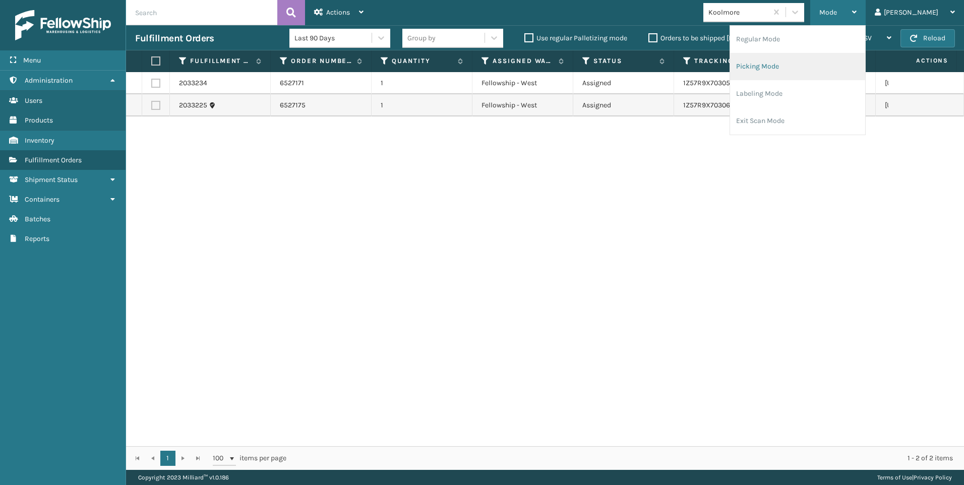
click at [813, 41] on ul "Regular Mode Picking Mode Labeling Mode Exit Scan Mode" at bounding box center [797, 80] width 135 height 109
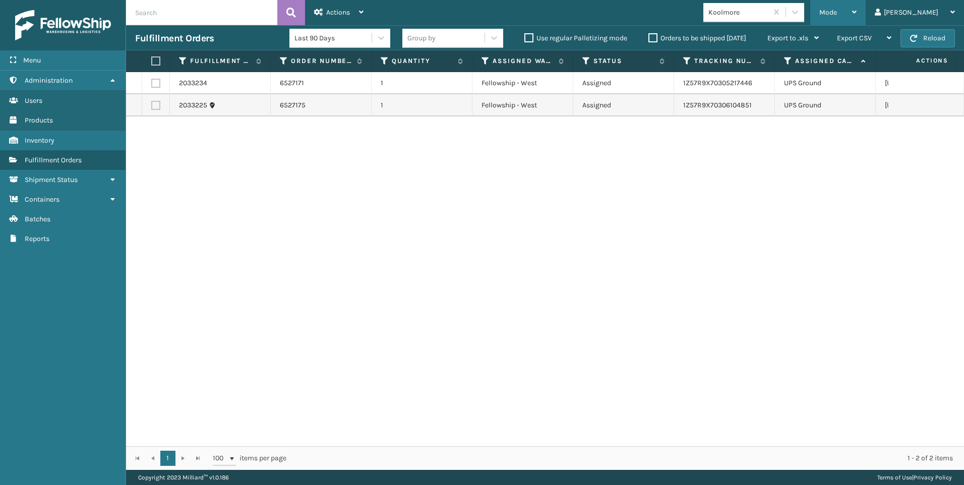
click at [837, 16] on span "Mode" at bounding box center [828, 12] width 18 height 9
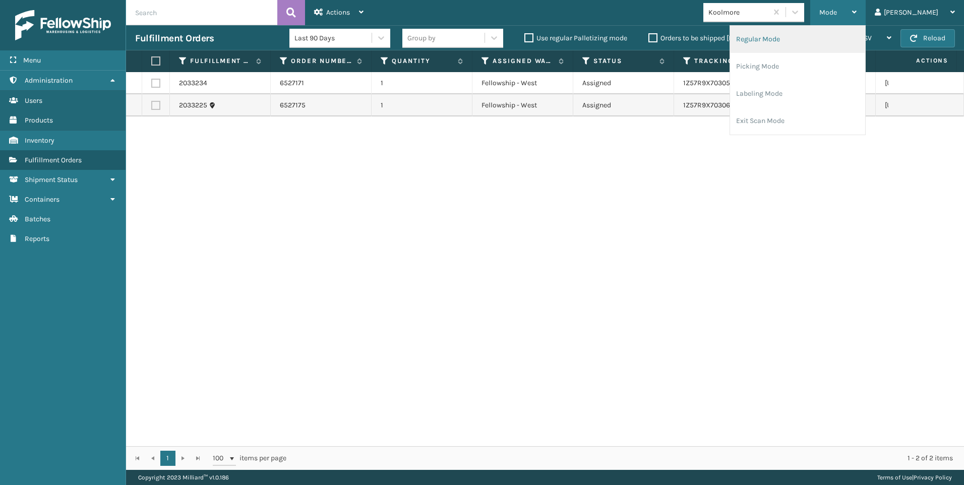
click at [818, 33] on li "Regular Mode" at bounding box center [797, 39] width 135 height 27
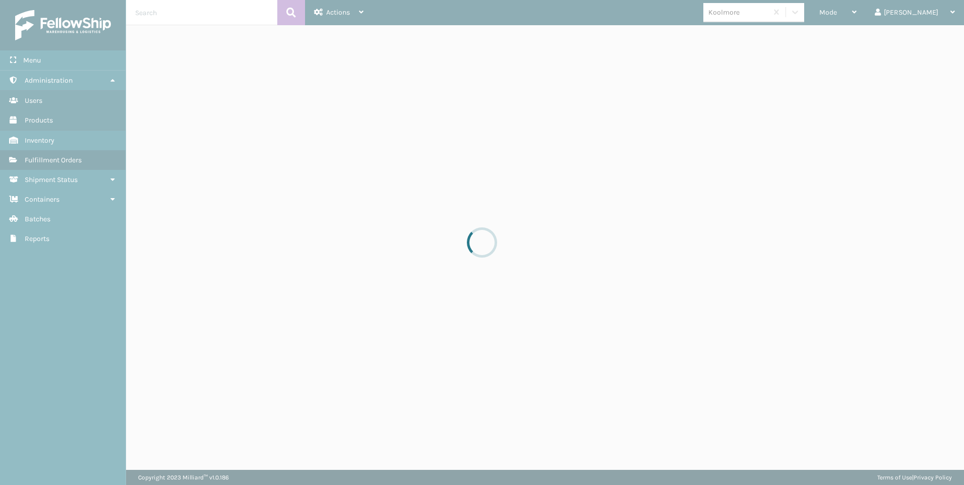
click at [178, 21] on div at bounding box center [482, 242] width 964 height 485
click at [178, 22] on div at bounding box center [482, 242] width 964 height 485
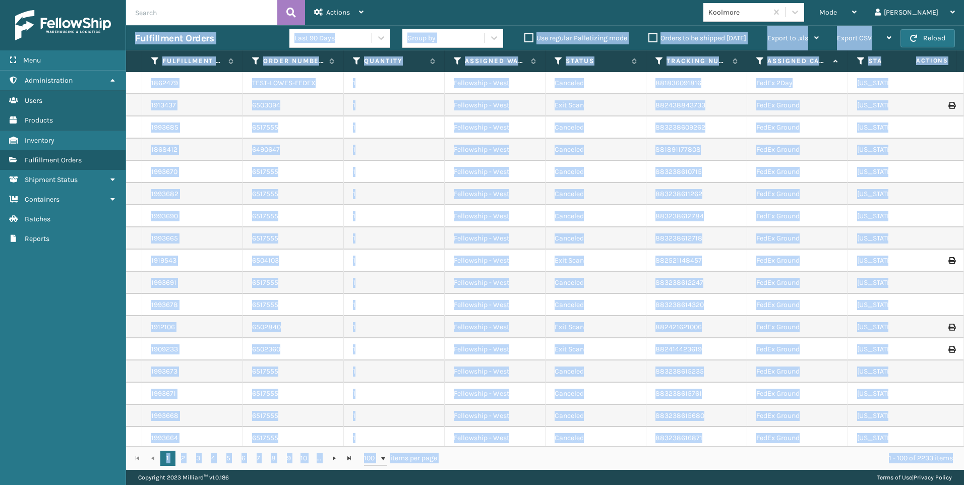
click at [170, 11] on input "text" at bounding box center [201, 12] width 151 height 25
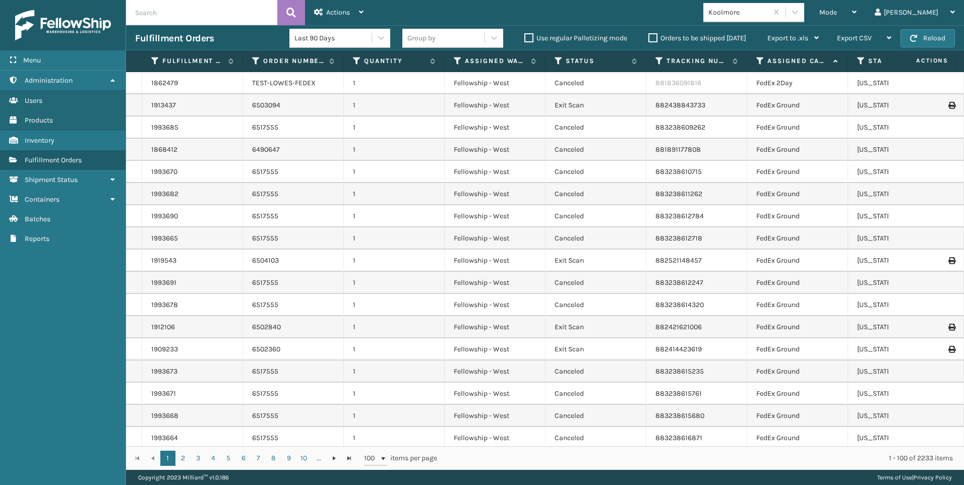
click at [170, 11] on input "text" at bounding box center [201, 12] width 151 height 25
paste input "2033228"
click at [311, 12] on div "Actions Settings Remove All Filters Export Labels Bulk Print Close Out Palletiz…" at bounding box center [339, 12] width 68 height 25
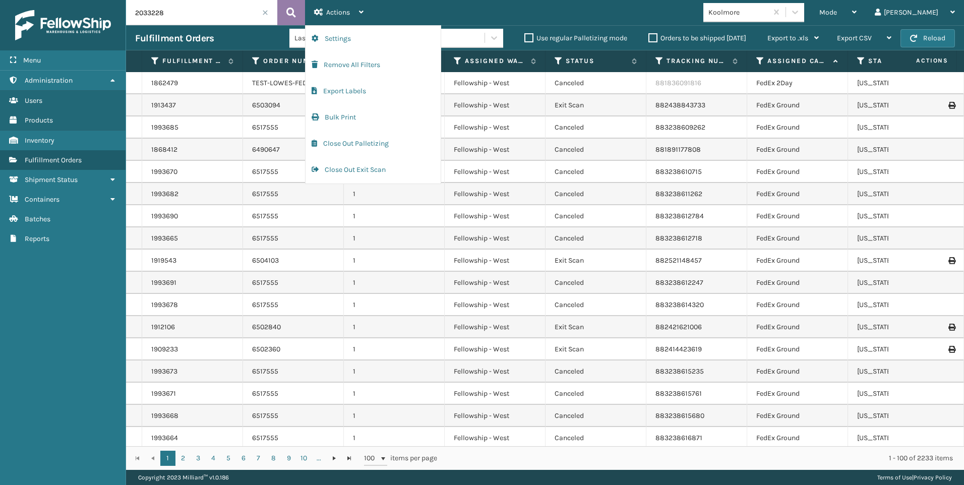
click at [298, 10] on button at bounding box center [291, 12] width 28 height 25
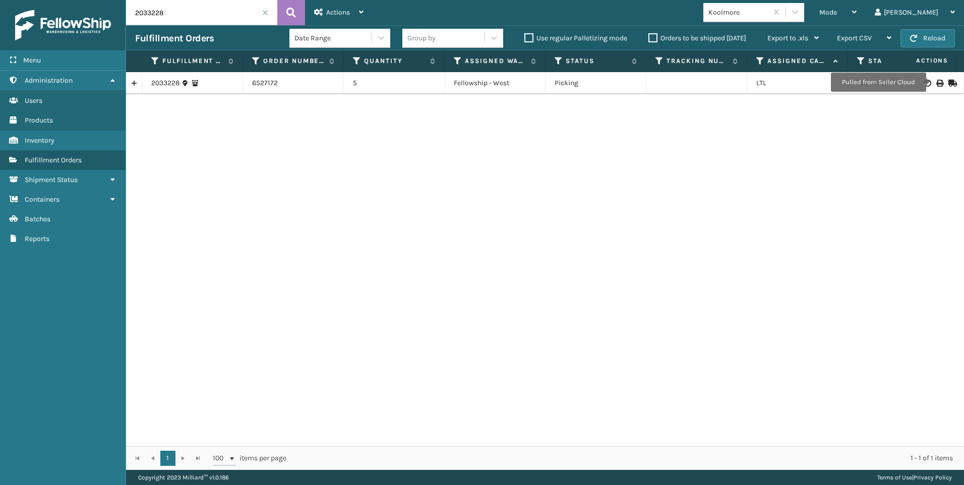
click at [936, 83] on icon at bounding box center [939, 83] width 6 height 7
drag, startPoint x: 207, startPoint y: 15, endPoint x: 96, endPoint y: 12, distance: 111.0
click at [96, 0] on div "Menu Administration Users Products Inventory Fulfillment Orders Shipment Status…" at bounding box center [482, 0] width 964 height 0
paste input "7"
type input "2033227"
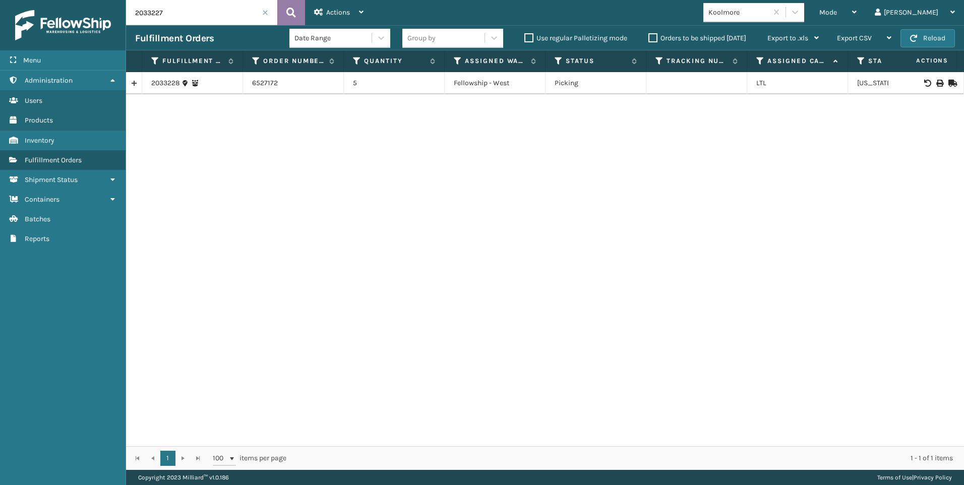
click at [286, 12] on icon at bounding box center [291, 12] width 10 height 15
click at [936, 86] on icon at bounding box center [939, 83] width 6 height 7
click at [261, 9] on input "2033227" at bounding box center [201, 12] width 151 height 25
click at [263, 11] on span at bounding box center [265, 13] width 6 height 6
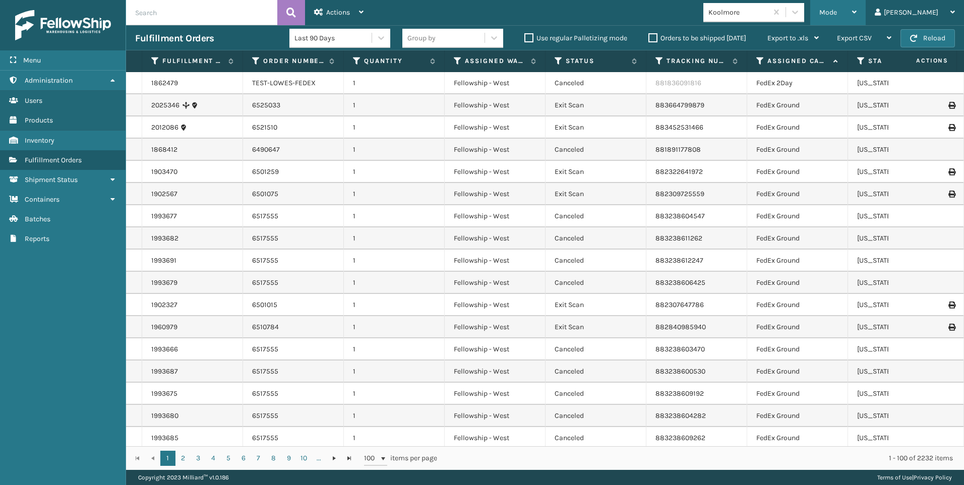
click at [837, 16] on span "Mode" at bounding box center [828, 12] width 18 height 9
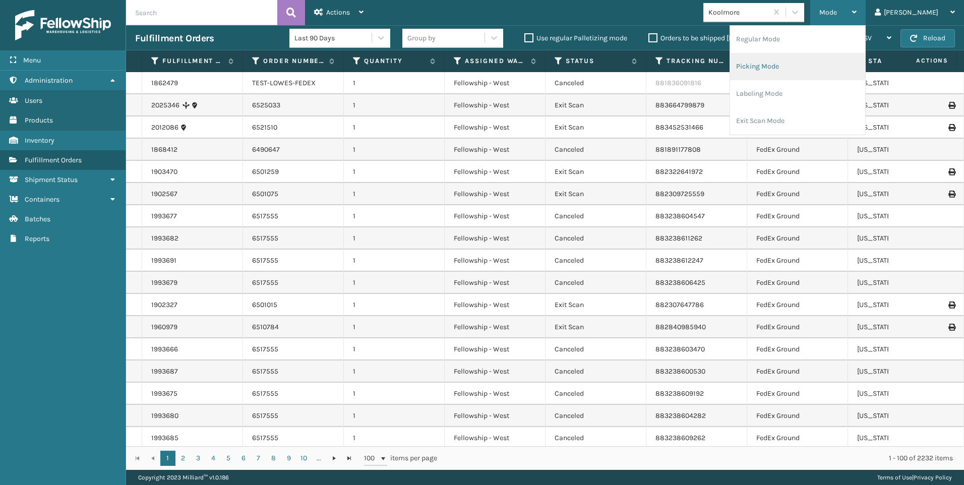
click at [859, 64] on li "Picking Mode" at bounding box center [797, 66] width 135 height 27
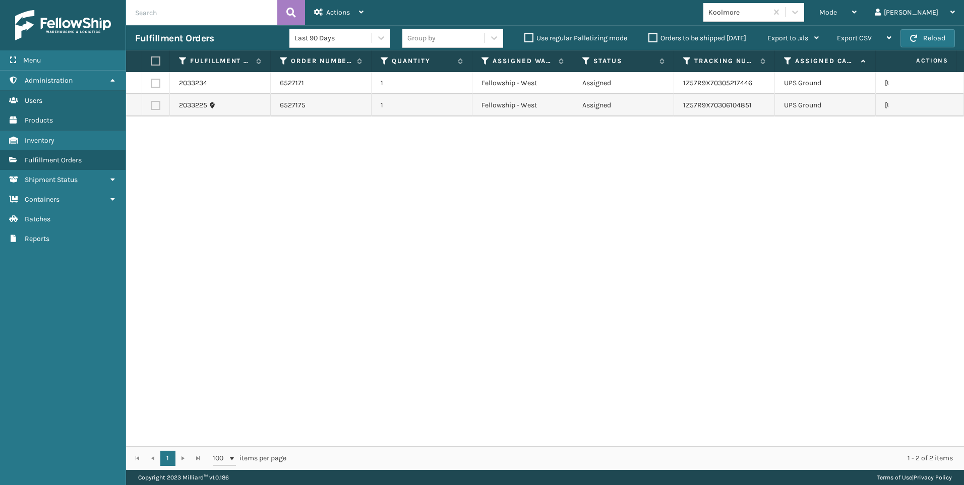
click at [458, 351] on div "2033234 6527171 1 Fellowship - West Assigned 1Z57R9X70305217446 UPS Ground Flor…" at bounding box center [545, 259] width 838 height 374
click at [382, 281] on div "2033234 6527171 1 Fellowship - West Assigned 1Z57R9X70305217446 UPS Ground Flor…" at bounding box center [545, 259] width 838 height 374
click at [944, 43] on button "Reload" at bounding box center [927, 38] width 54 height 18
click at [921, 35] on button "Reload" at bounding box center [927, 38] width 54 height 18
